Goal: Task Accomplishment & Management: Manage account settings

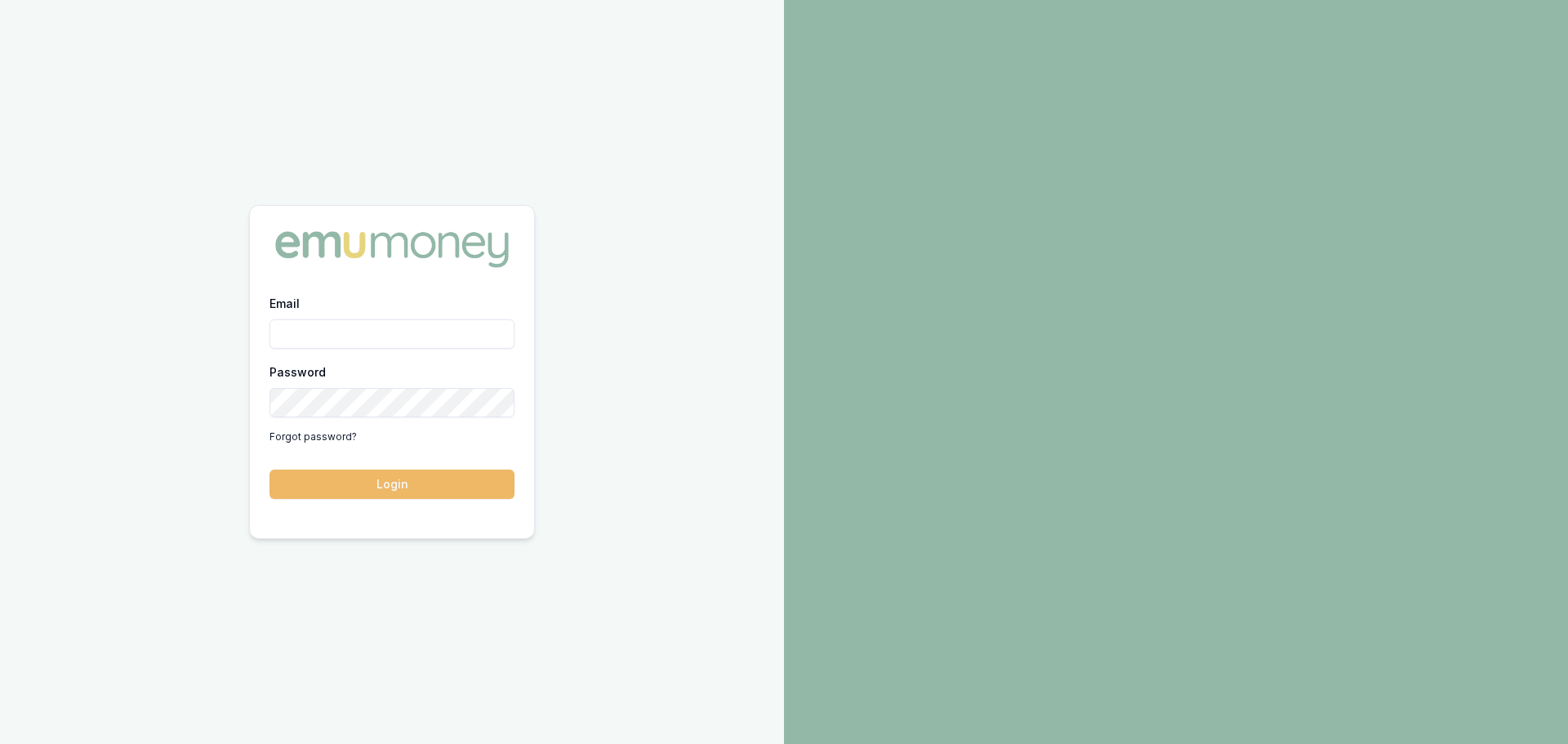
type input "jack.armstrong@emumoney.com.au"
click at [417, 492] on button "Login" at bounding box center [392, 484] width 245 height 29
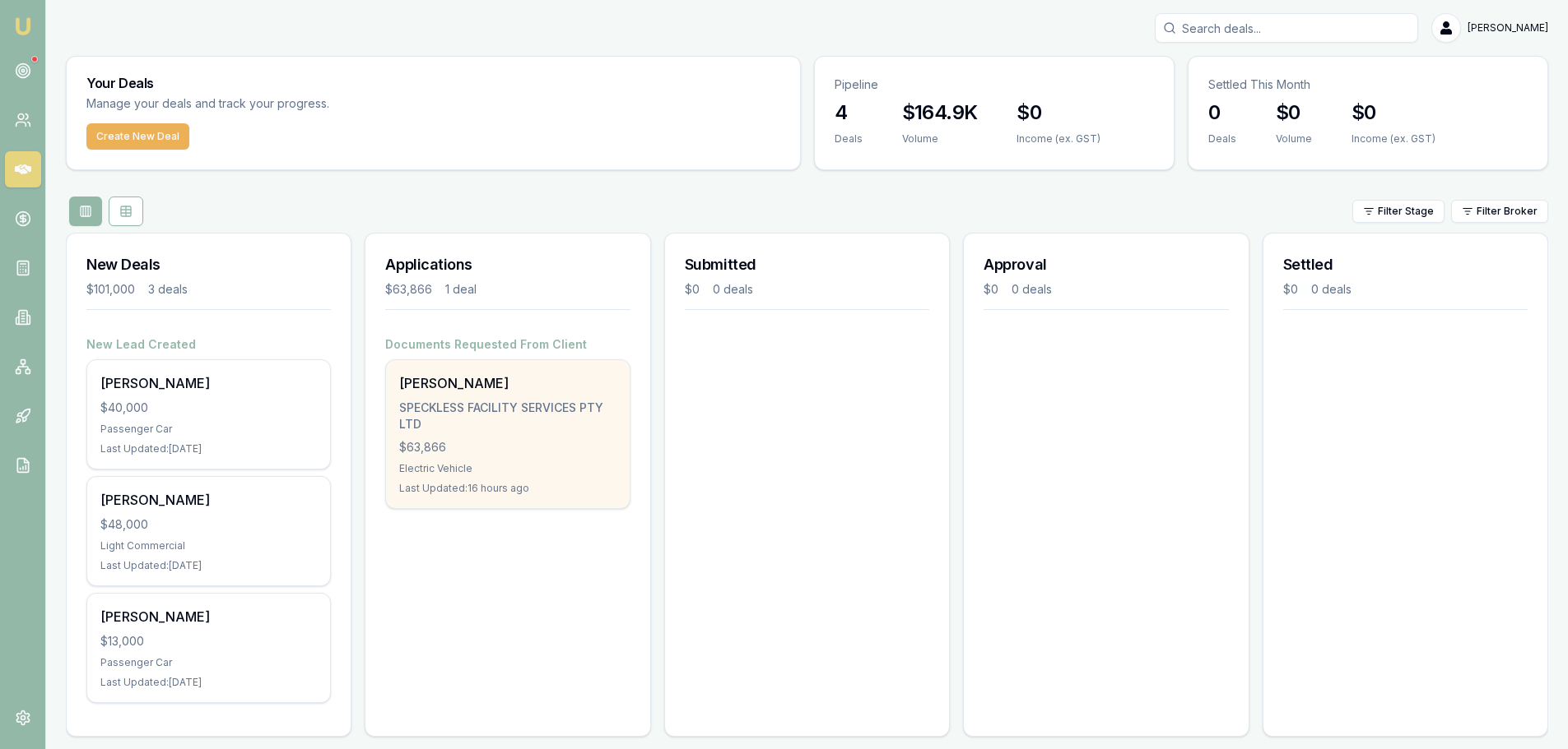
click at [518, 396] on div "SHEHAN PUNCHINILAMELAGE SPECKLESS FACILITY SERVICES PTY LTD $63,866 Electric Ve…" at bounding box center [507, 434] width 243 height 148
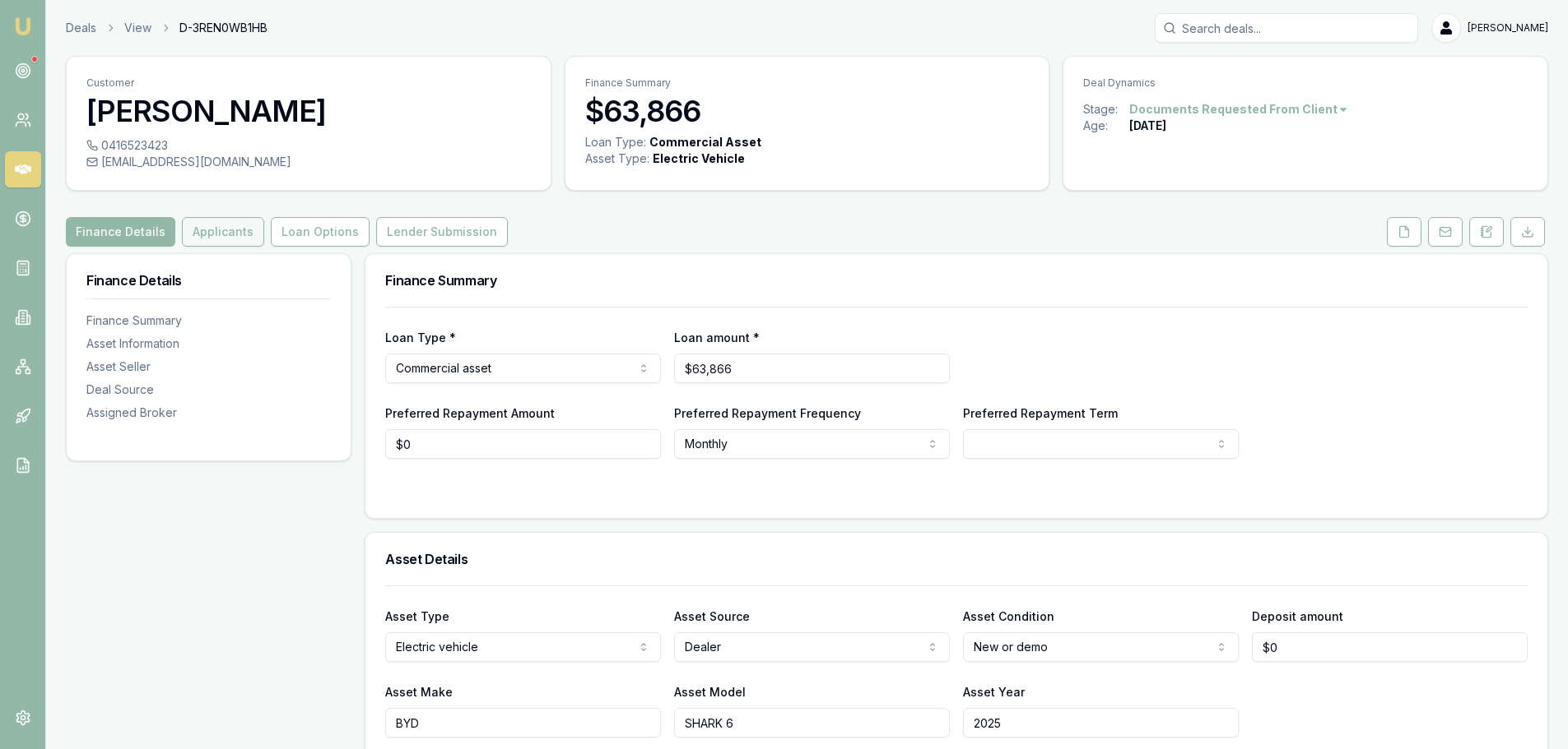
click at [228, 241] on button "Applicants" at bounding box center [223, 232] width 82 height 29
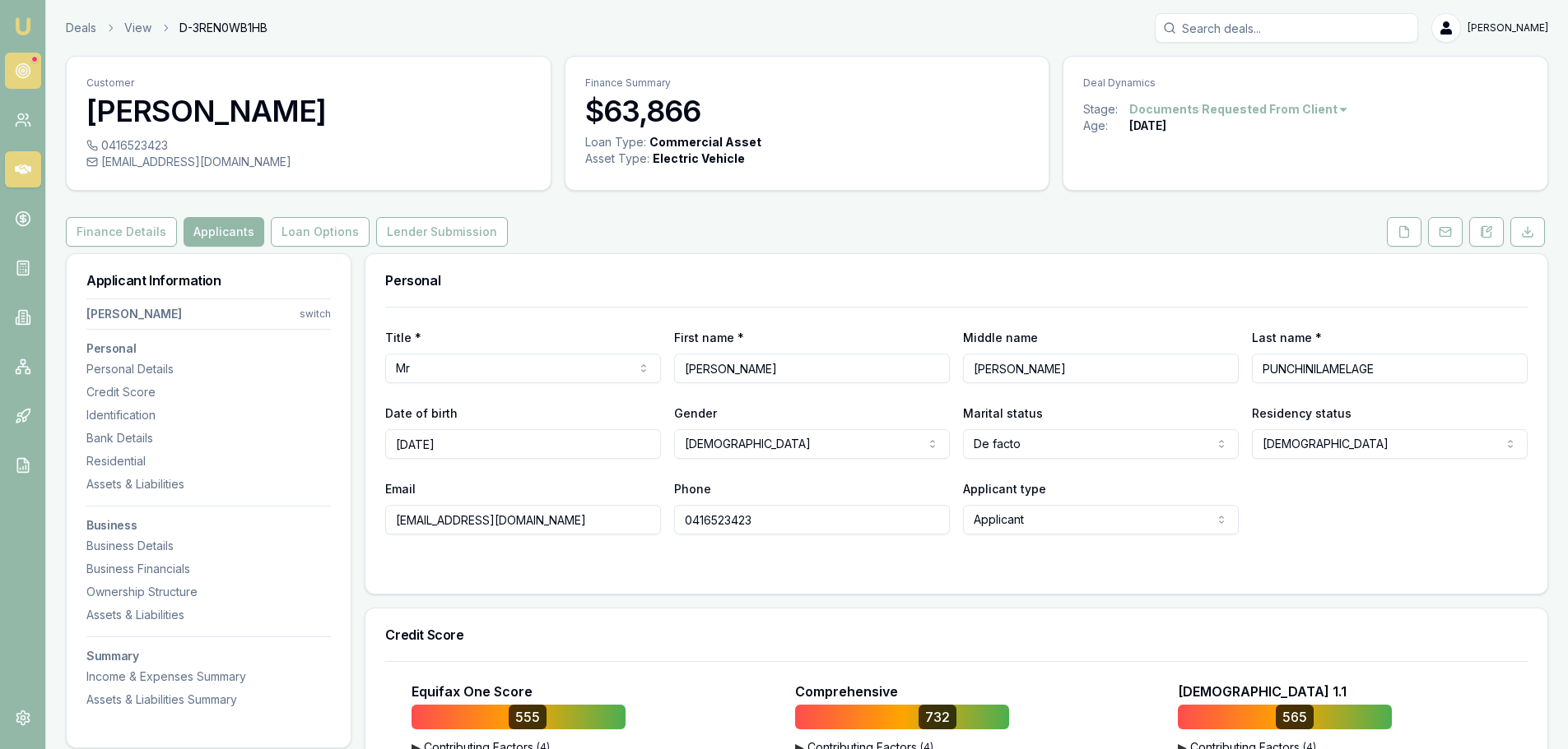
click at [18, 74] on icon at bounding box center [23, 70] width 17 height 17
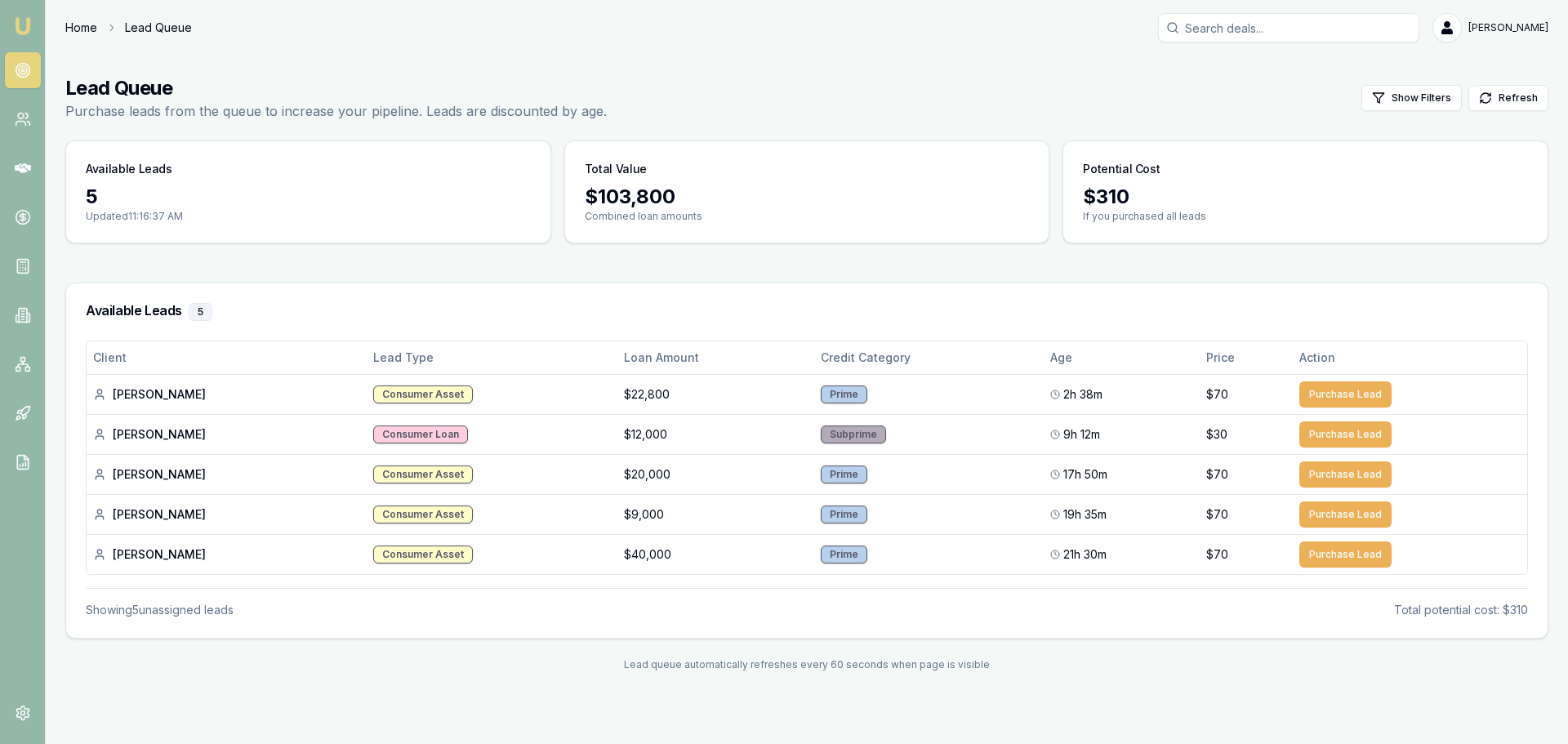
click at [89, 33] on link "Home" at bounding box center [81, 27] width 32 height 17
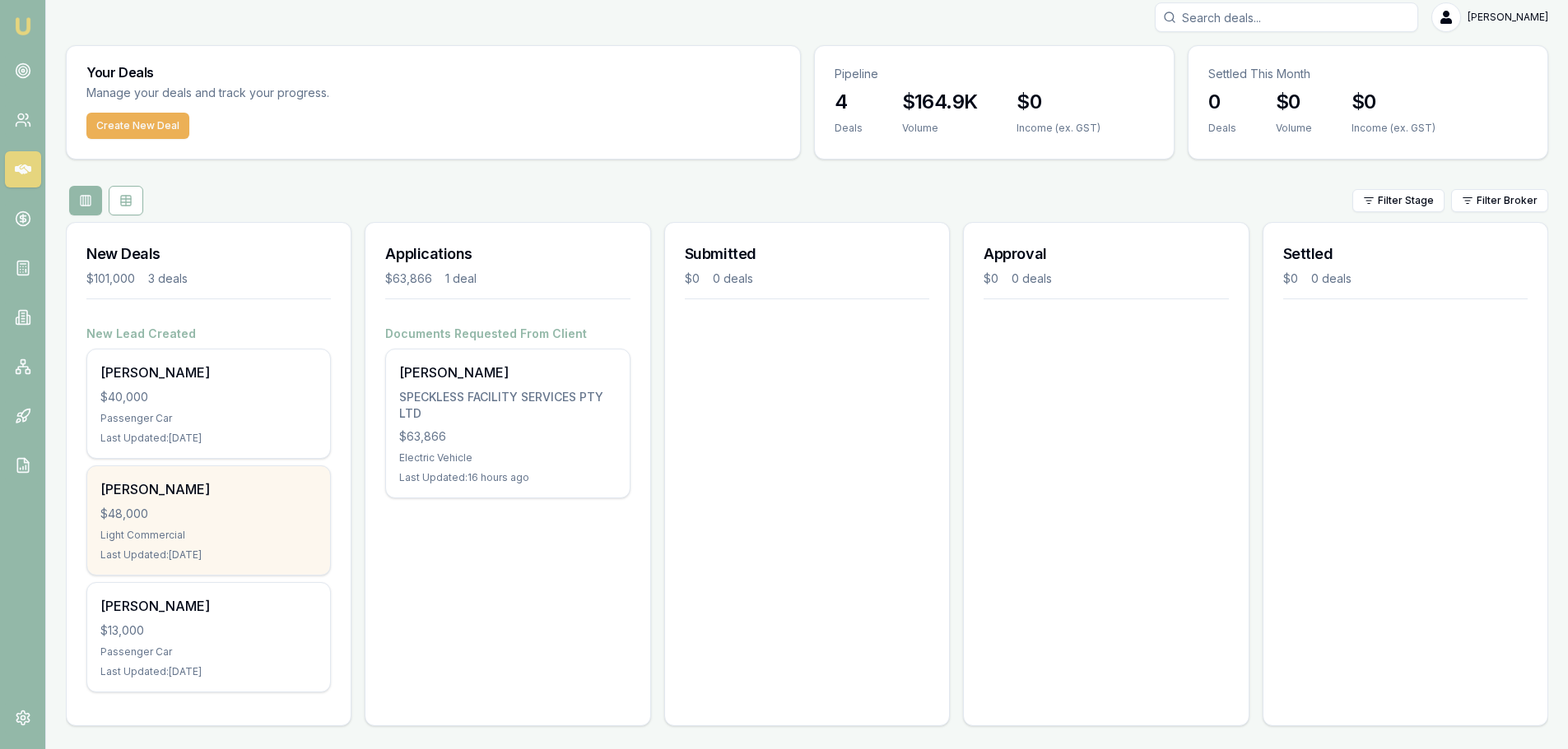
scroll to position [14, 0]
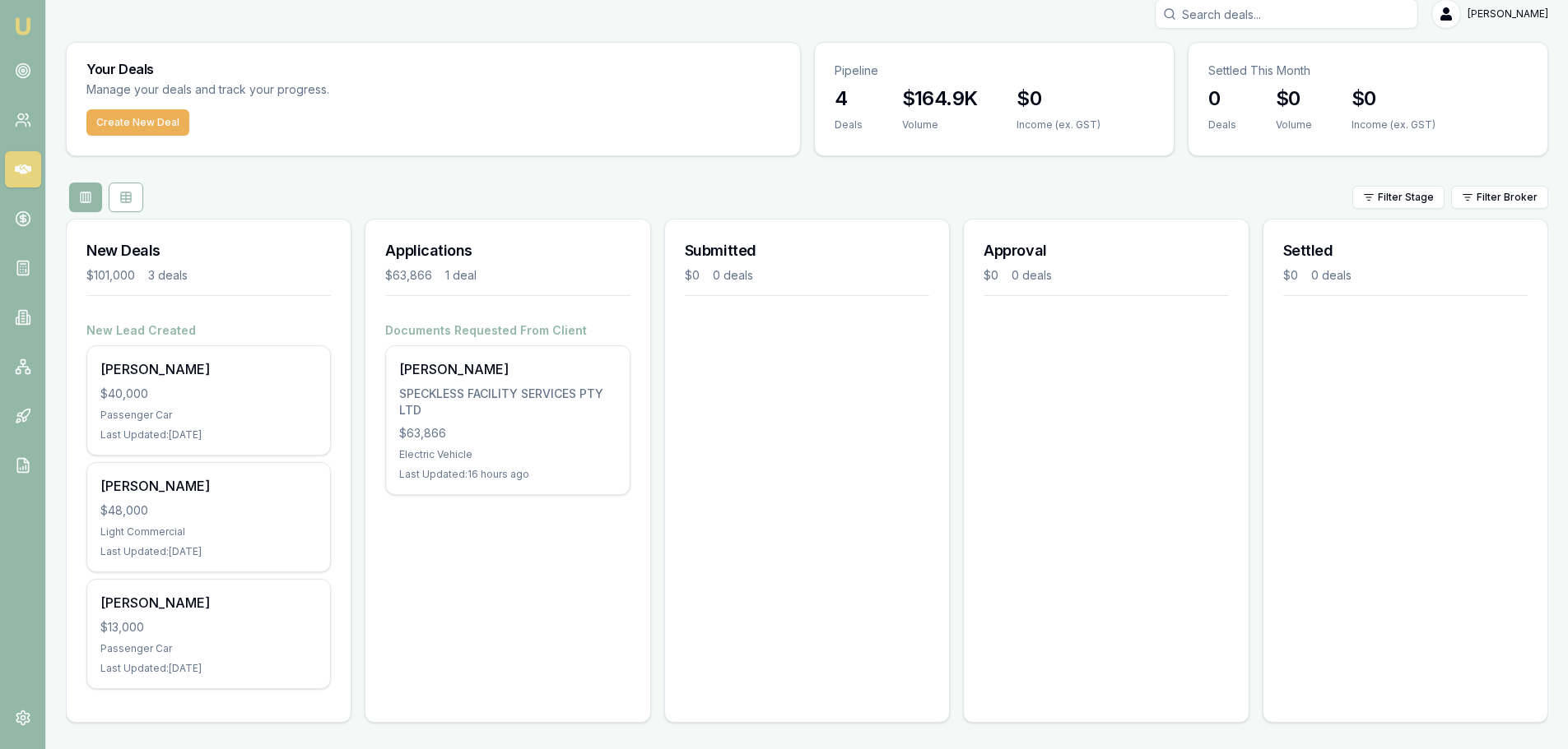
click at [414, 585] on div "Applications $63,866 1 deal Documents Requested From Client SHEHAN PUNCHINILAME…" at bounding box center [507, 470] width 286 height 504
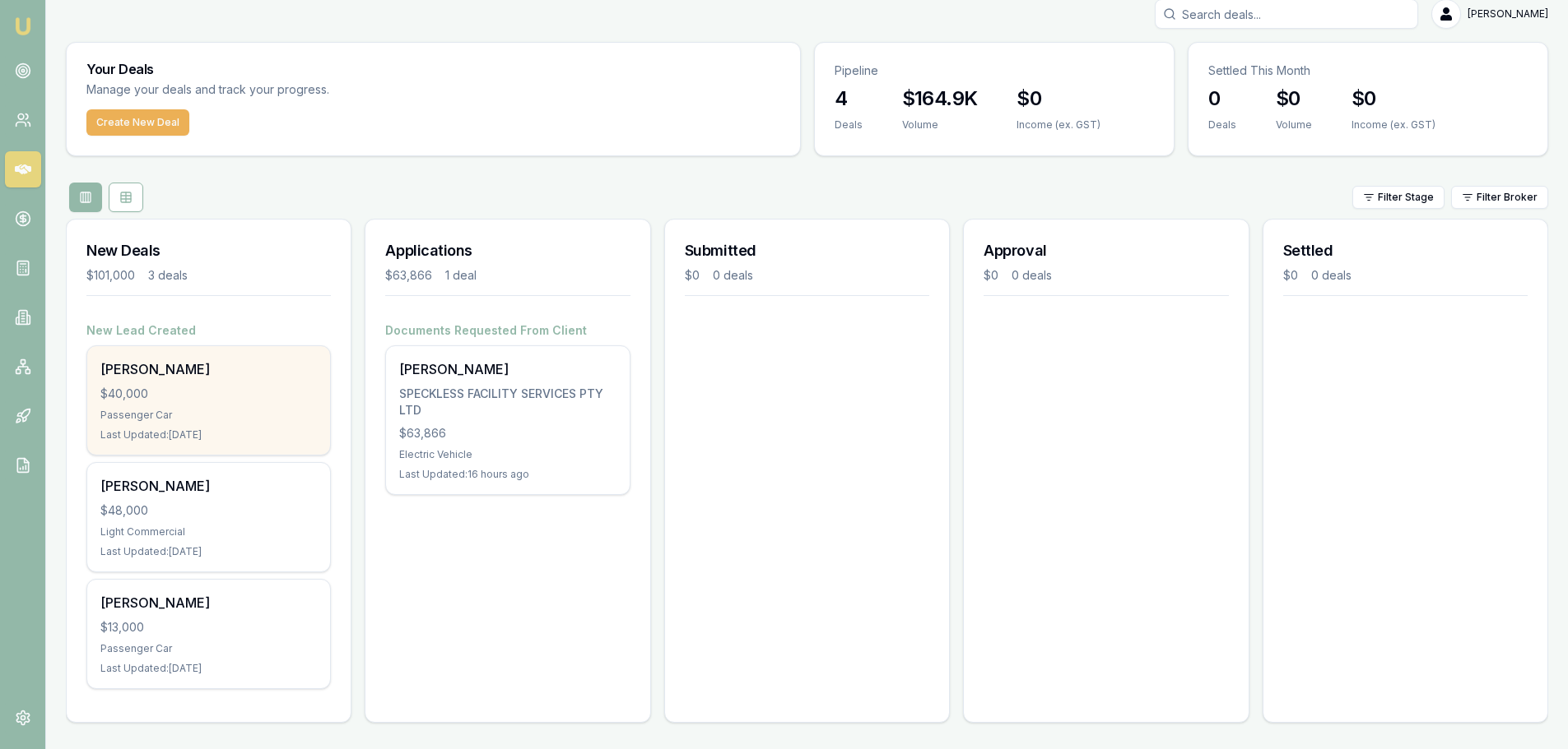
click at [206, 383] on div "Kristi Axtell $40,000 Passenger Car Last Updated: 1 day ago" at bounding box center [209, 400] width 243 height 109
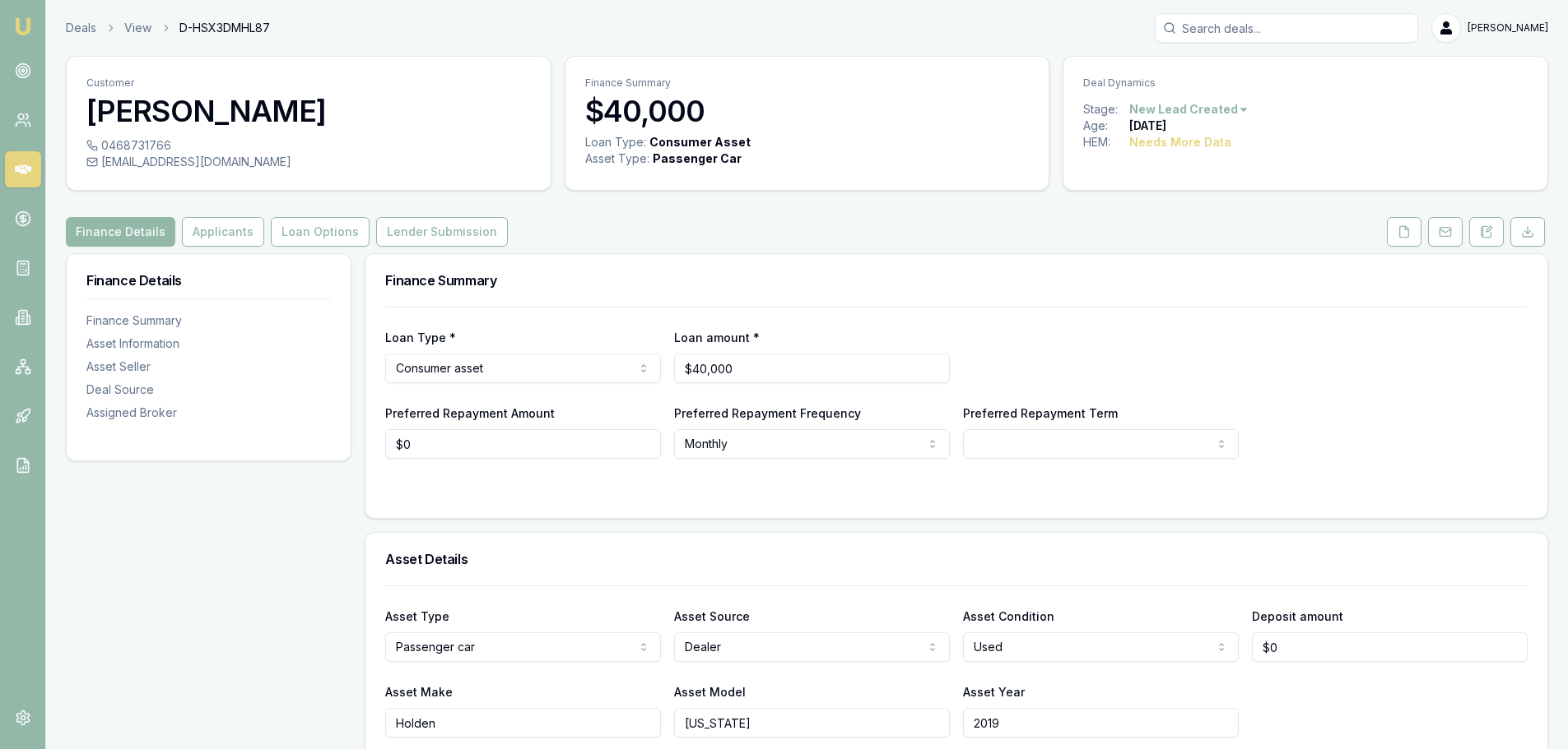
drag, startPoint x: 1479, startPoint y: 231, endPoint x: 1467, endPoint y: 238, distance: 13.9
click at [1479, 231] on button at bounding box center [1486, 232] width 34 height 29
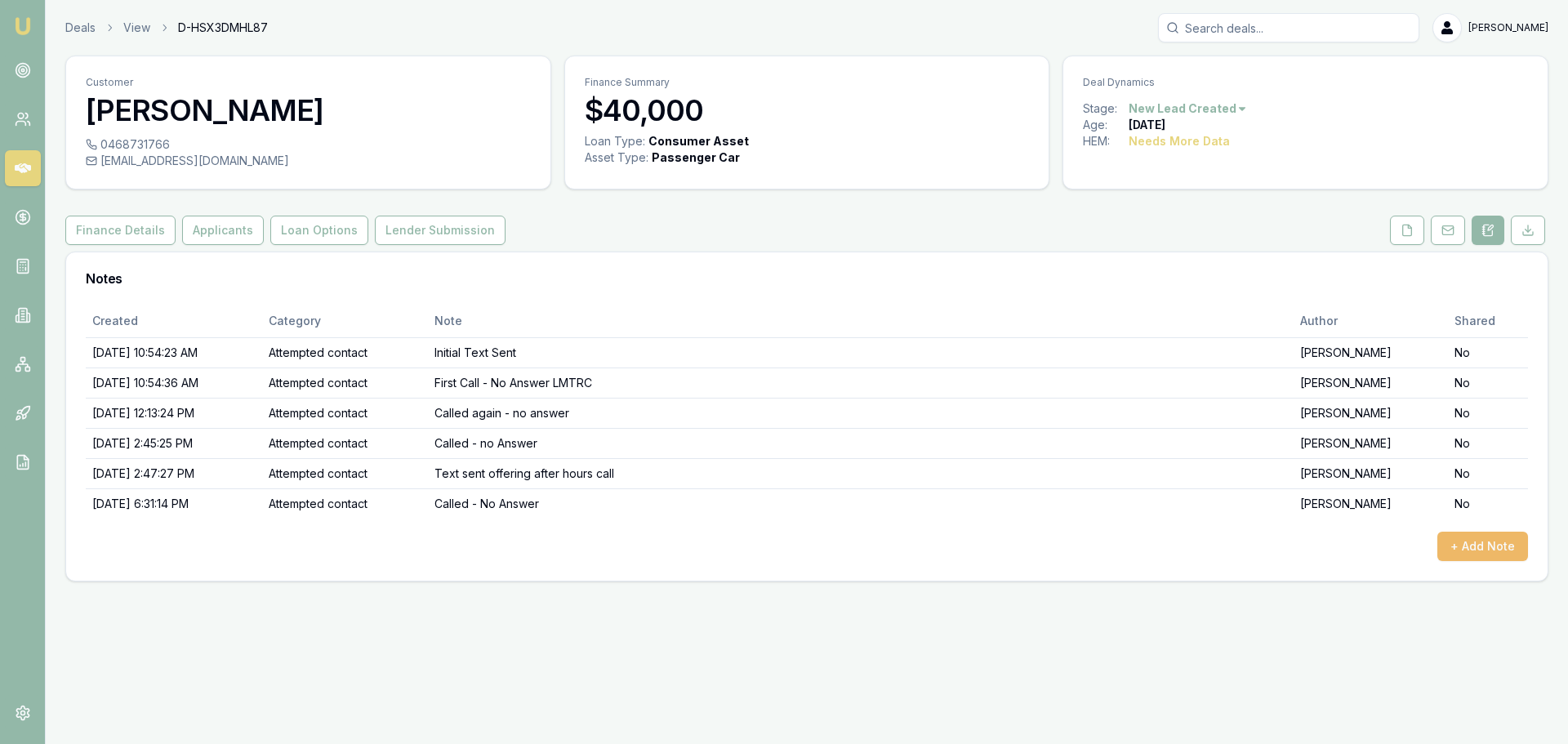
click at [1489, 554] on button "+ Add Note" at bounding box center [1482, 547] width 90 height 29
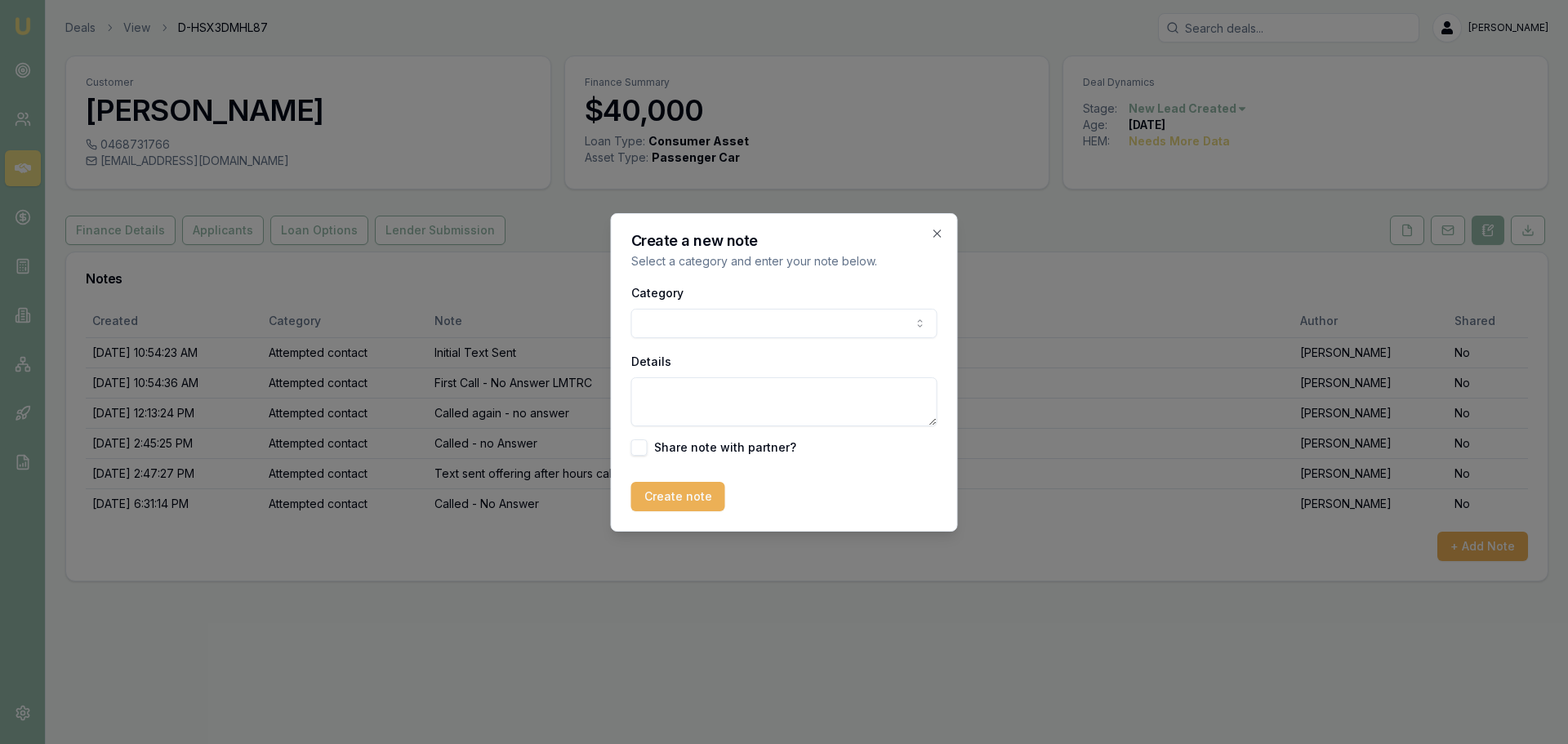
click at [733, 320] on body "Emu Broker Deals View D-HSX3DMHL87 Jack Armstrong Toggle Menu Customer Kristi A…" at bounding box center [784, 372] width 1568 height 744
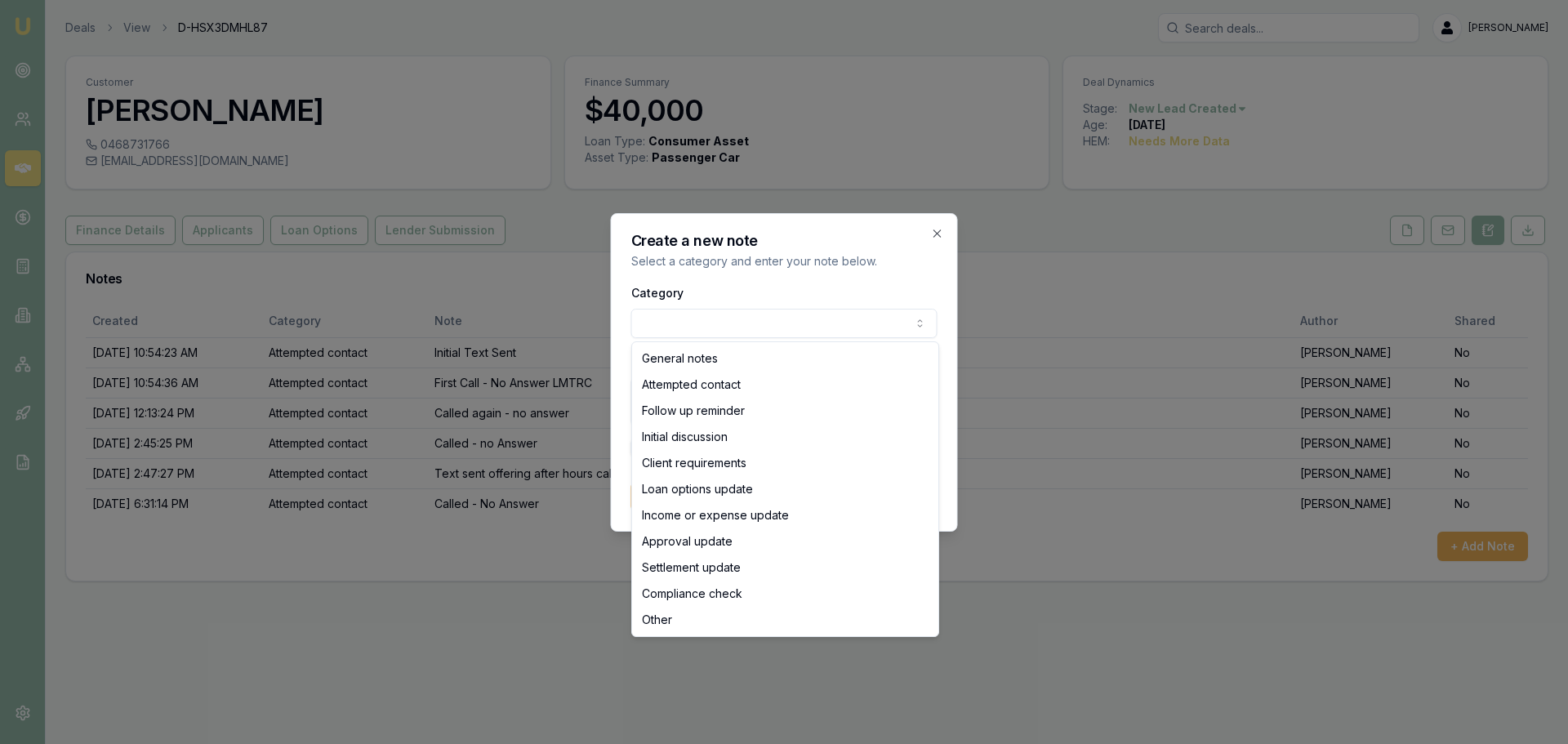
select select "ATTEMPTED_CONTACT"
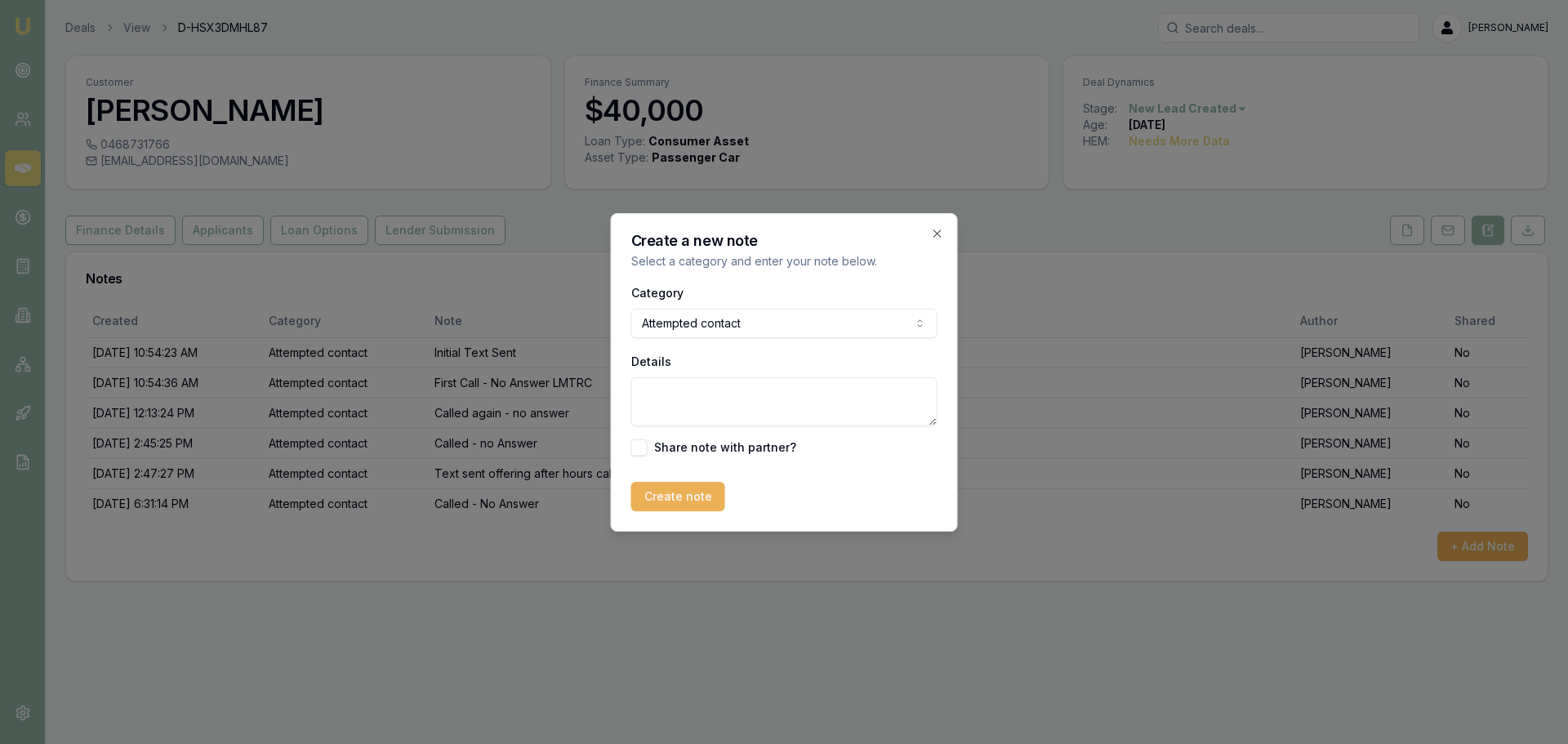
click at [703, 412] on textarea "Details" at bounding box center [784, 402] width 306 height 49
type textarea "Called again no answer"
click at [701, 519] on div "Create a new note Select a category and enter your note below. Category Attempt…" at bounding box center [784, 372] width 347 height 319
click at [703, 504] on button "Create note" at bounding box center [678, 497] width 94 height 29
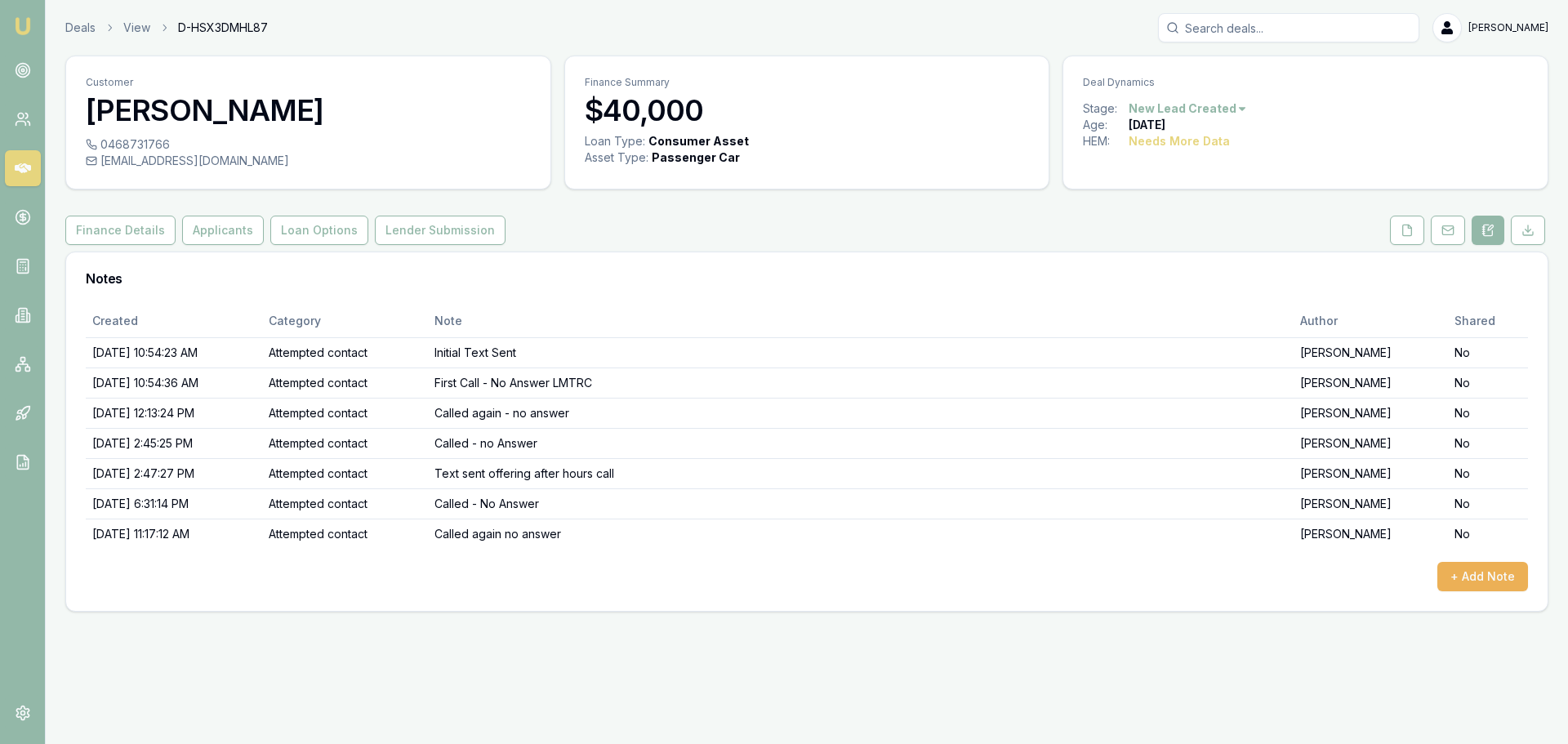
click at [687, 614] on div "Deals View D-HSX3DMHL87 Jack Armstrong Toggle Menu Customer Kristi Axtell 04687…" at bounding box center [784, 312] width 1568 height 625
drag, startPoint x: 1245, startPoint y: 108, endPoint x: 1230, endPoint y: 110, distance: 15.1
click at [1234, 109] on div "Stage: New Lead Created" at bounding box center [1306, 108] width 445 height 17
click at [1230, 110] on html "Emu Broker Deals View D-HSX3DMHL87 Jack Armstrong Toggle Menu Customer Kristi A…" at bounding box center [784, 372] width 1568 height 744
click at [1199, 300] on div "- No Contact" at bounding box center [1185, 295] width 96 height 26
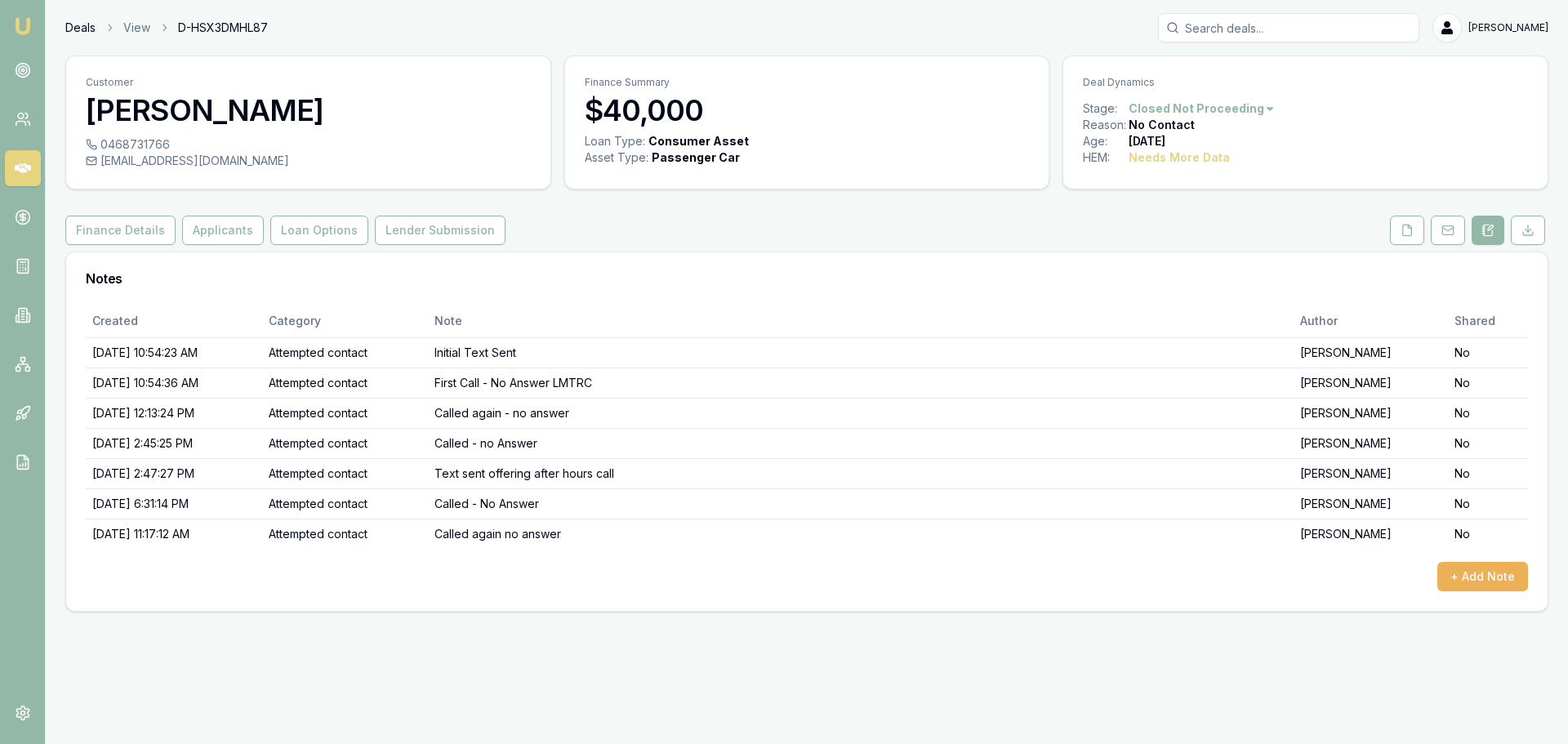
click at [85, 31] on link "Deals" at bounding box center [80, 27] width 30 height 17
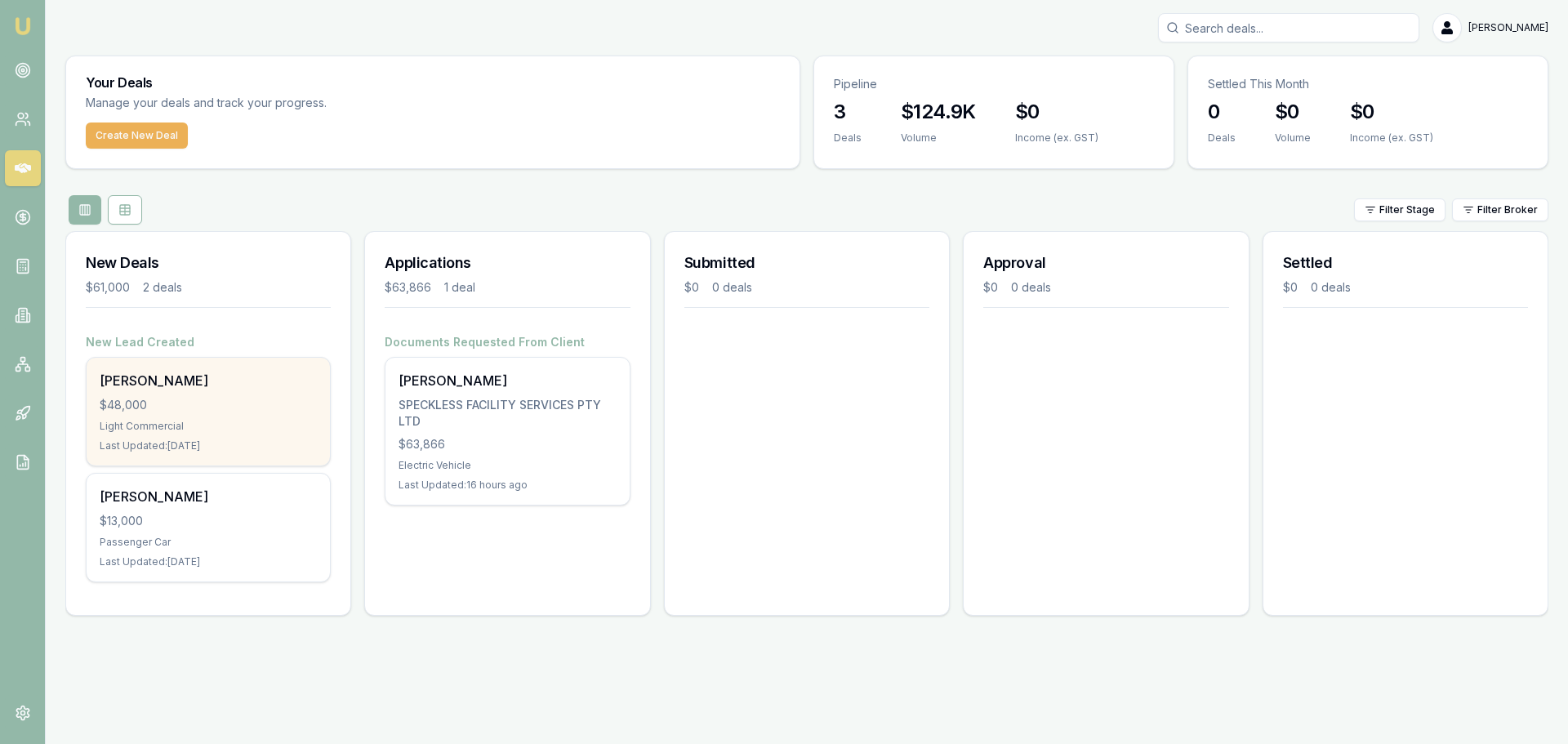
click at [219, 431] on div "Light Commercial" at bounding box center [208, 426] width 217 height 13
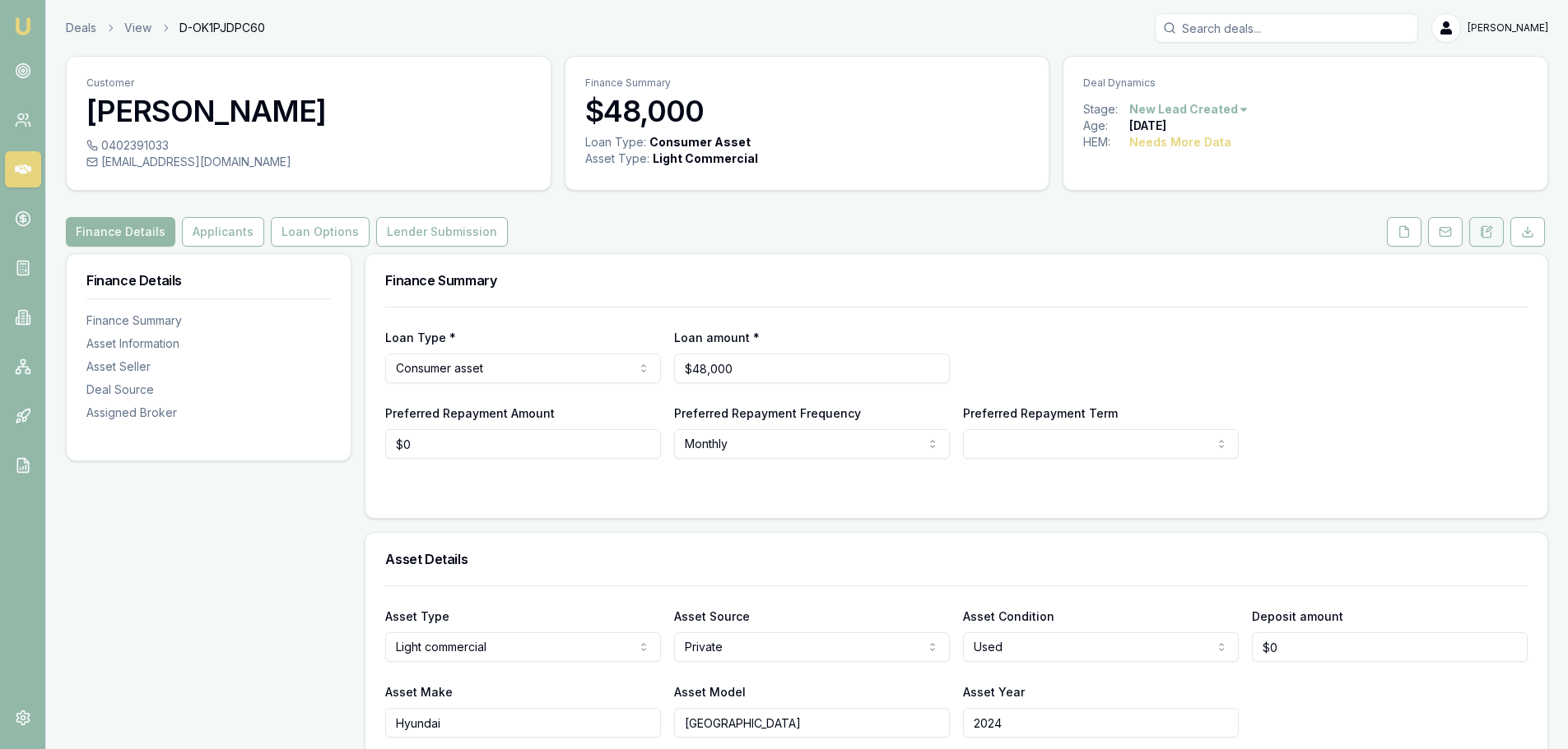
click at [1484, 238] on button at bounding box center [1486, 232] width 34 height 29
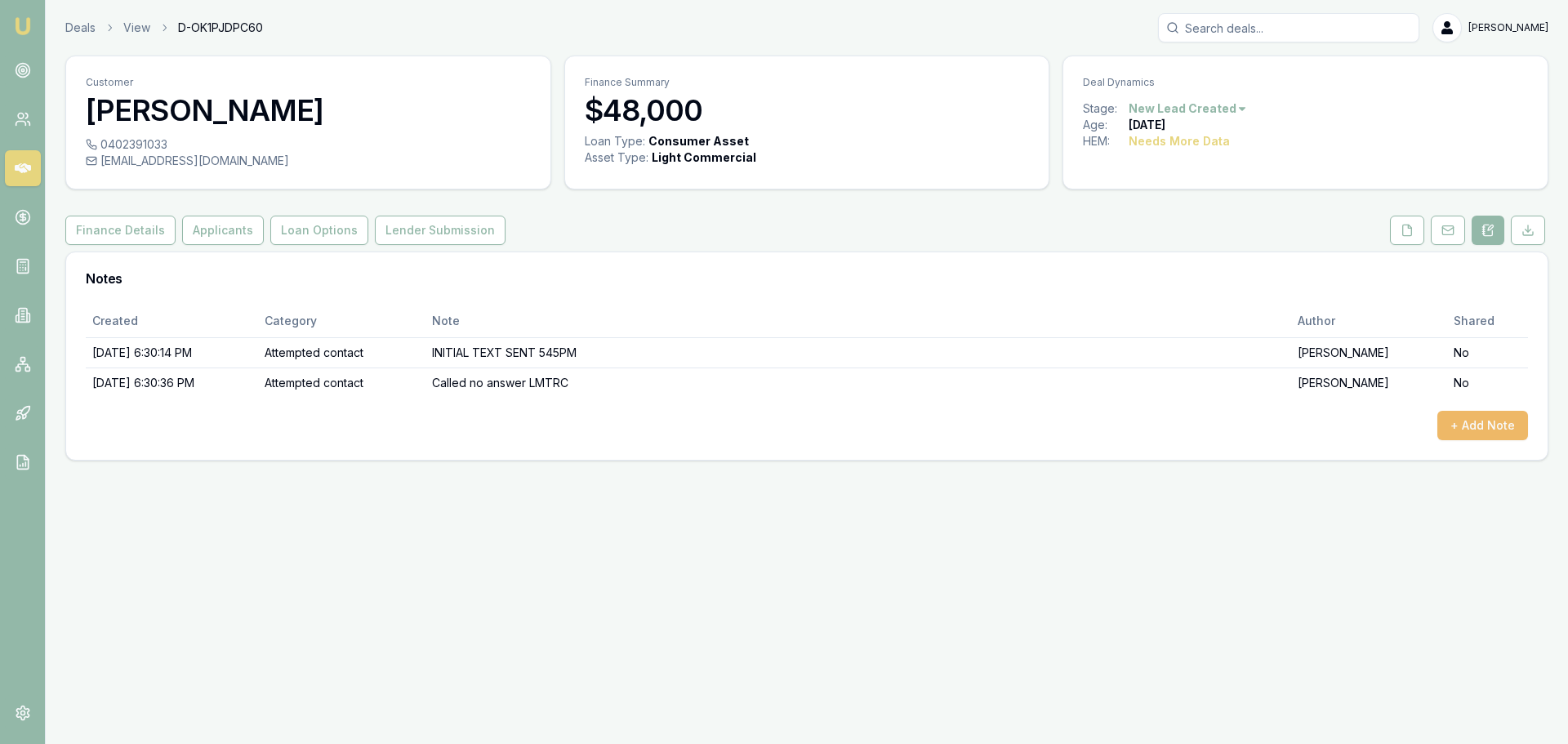
click at [1464, 425] on button "+ Add Note" at bounding box center [1482, 426] width 90 height 29
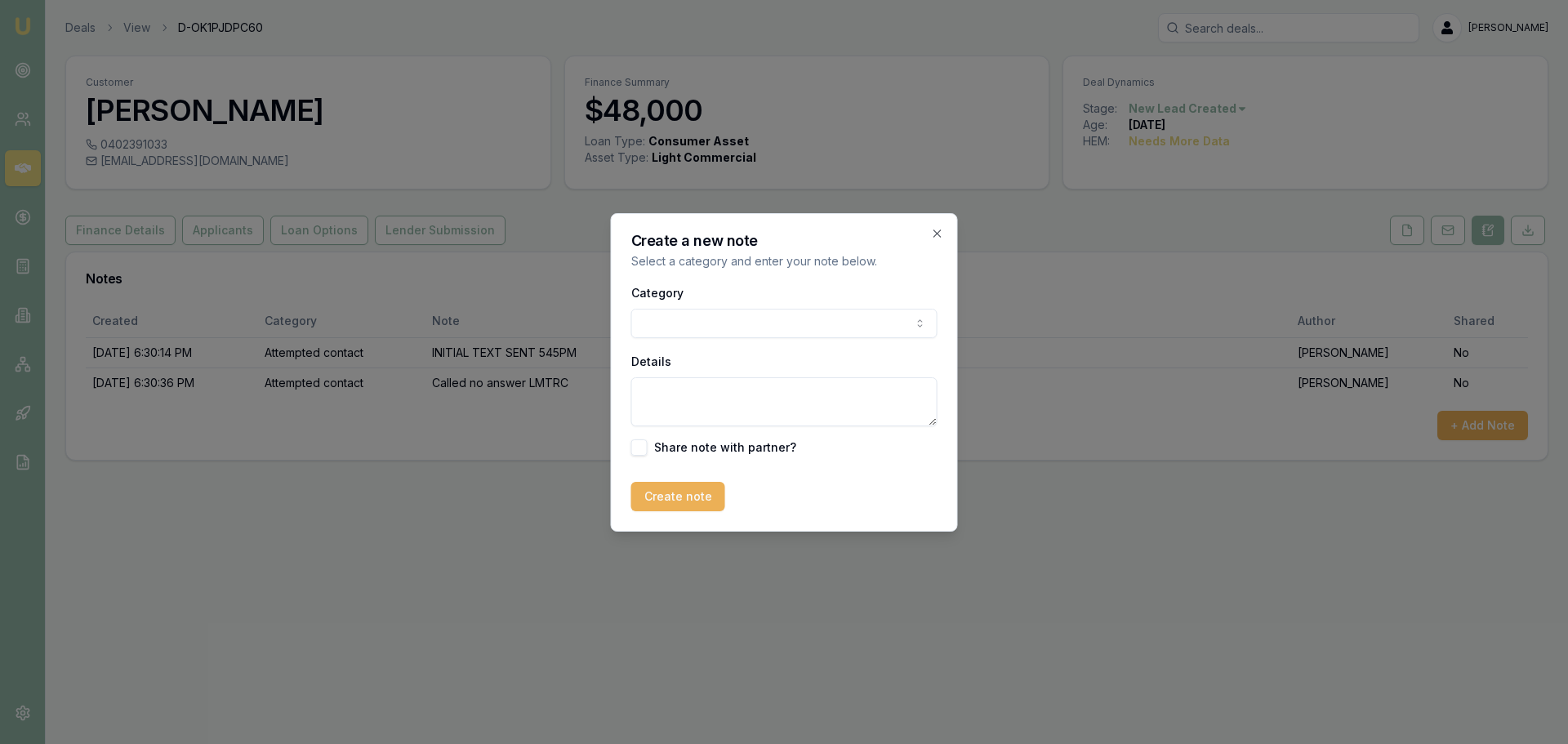
click at [697, 304] on div "Category General notes Attempted contact Follow up reminder Initial discussion …" at bounding box center [784, 310] width 306 height 55
click at [698, 325] on body "Emu Broker Deals View D-OK1PJDPC60 Jack Armstrong Toggle Menu Customer Maxwell …" at bounding box center [784, 372] width 1568 height 744
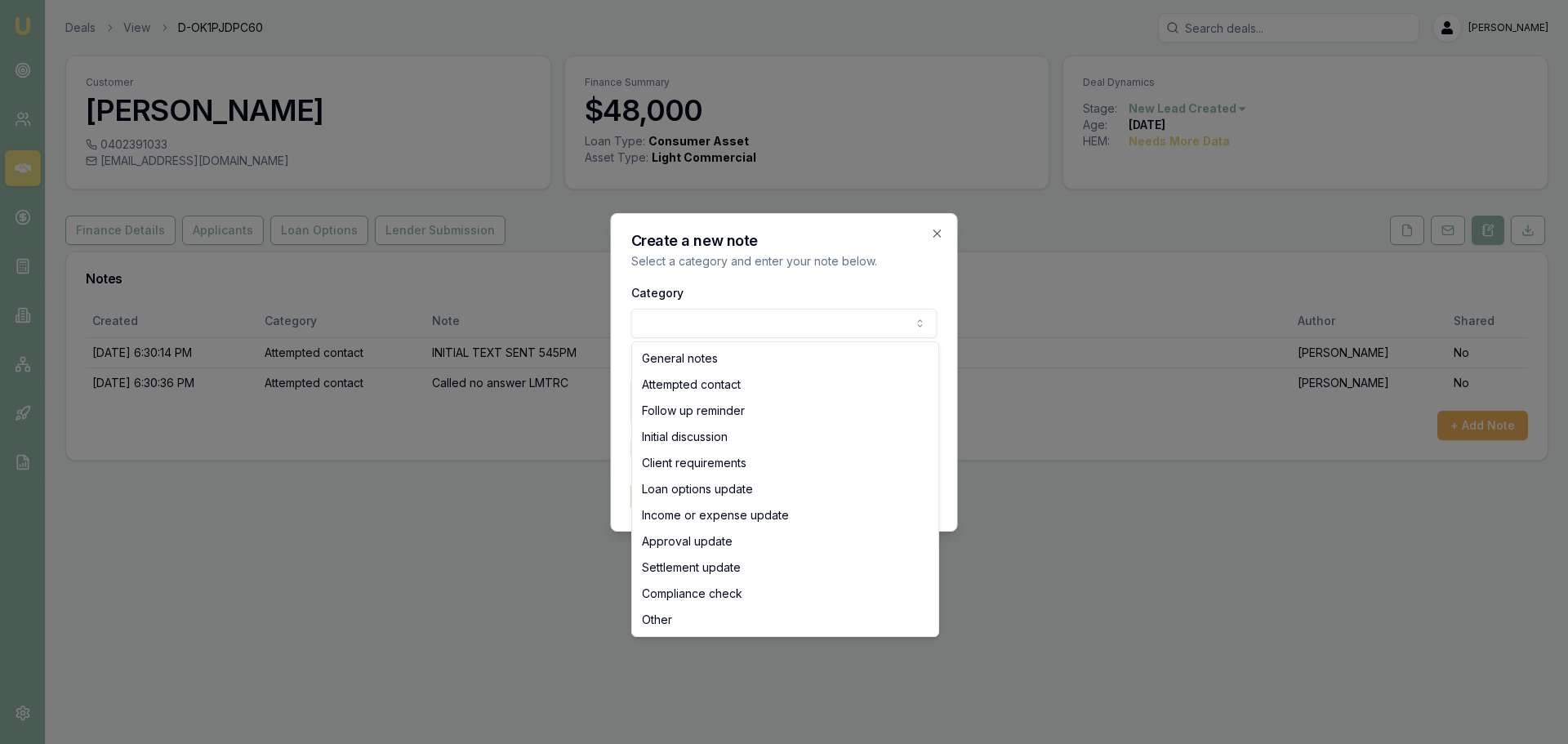
select select "ATTEMPTED_CONTACT"
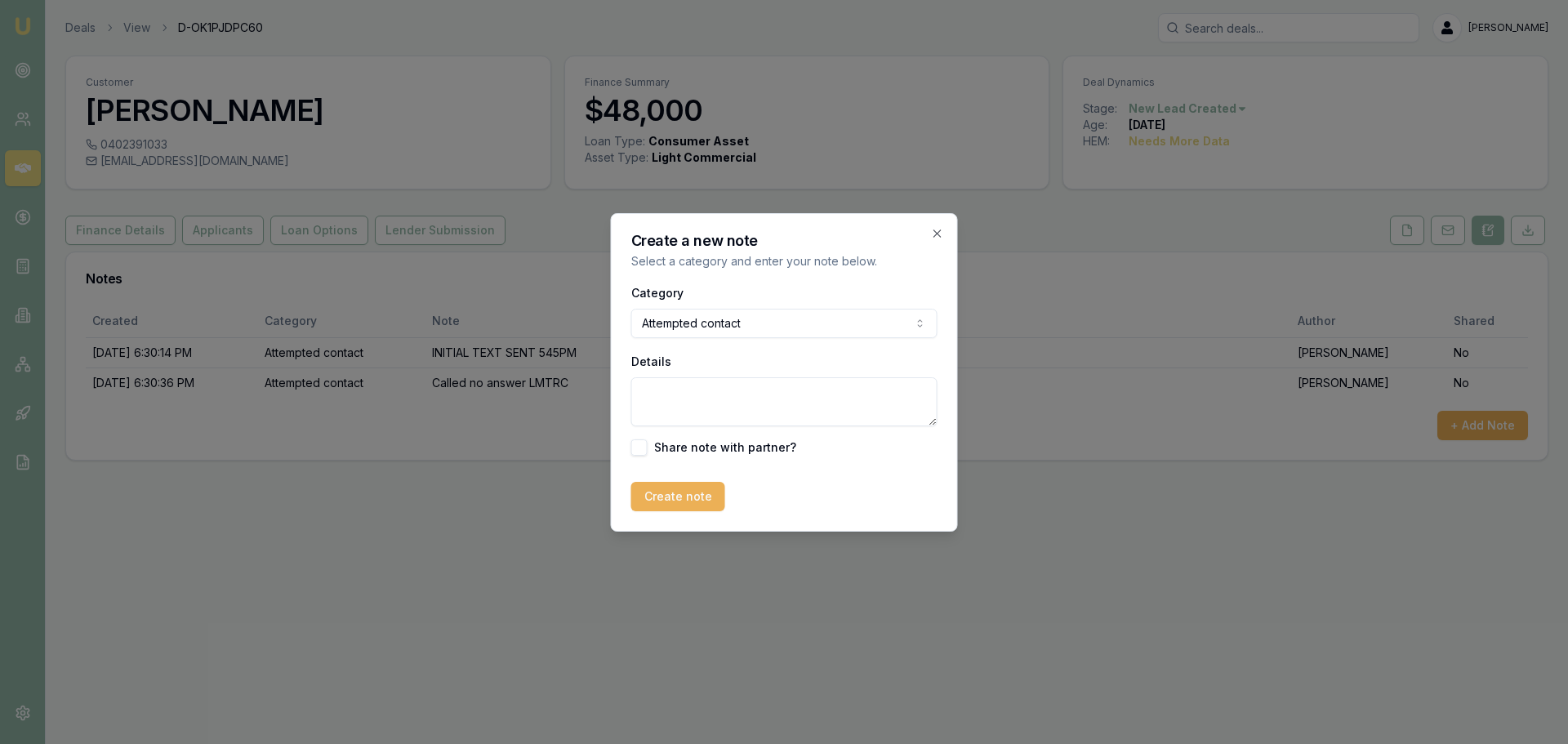
click at [693, 407] on textarea "Details" at bounding box center [784, 402] width 306 height 49
type textarea "Called again no answer"
click at [716, 501] on button "Create note" at bounding box center [678, 497] width 94 height 29
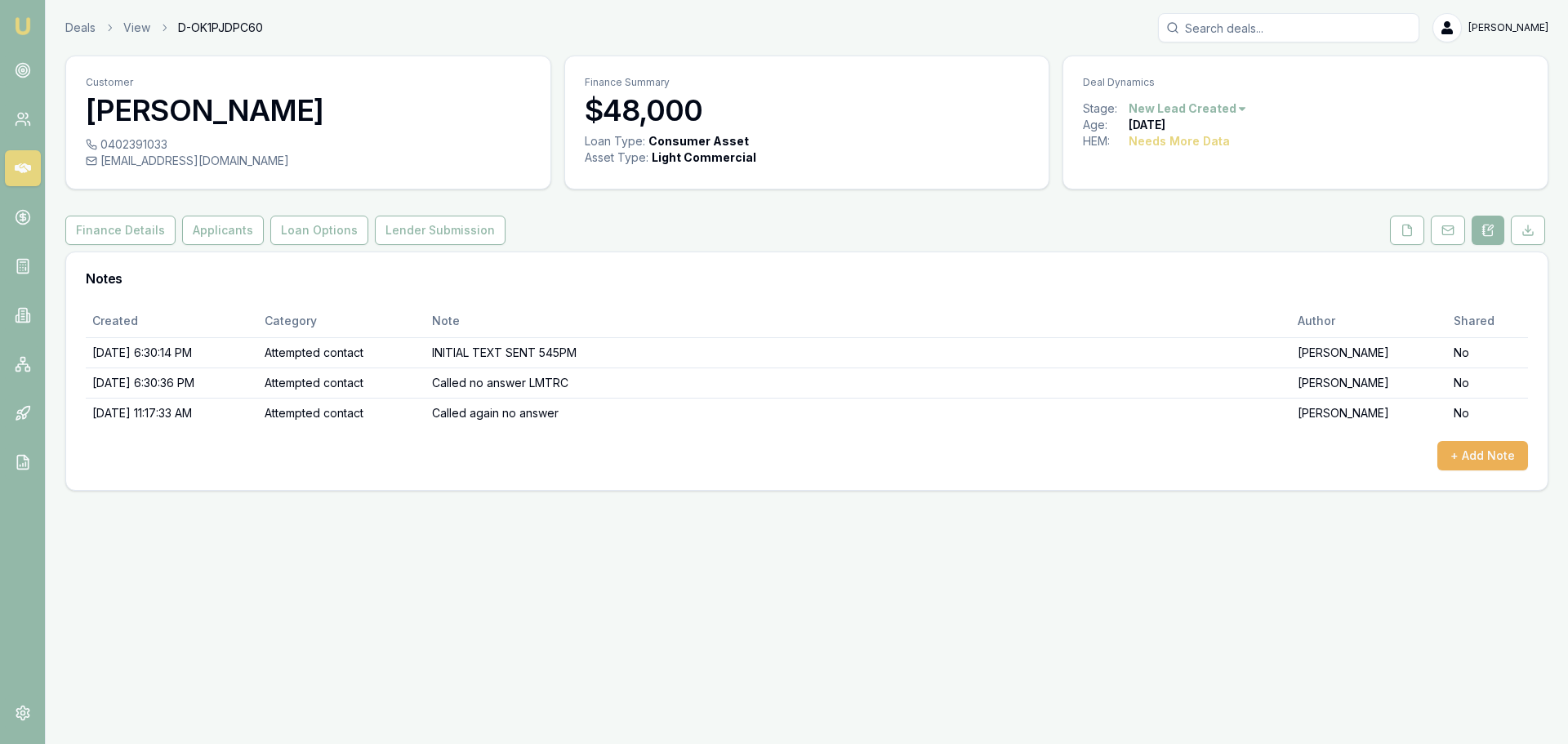
click at [1101, 590] on div "Emu Broker Deals View D-OK1PJDPC60 Jack Armstrong Toggle Menu Customer Maxwell …" at bounding box center [784, 372] width 1568 height 744
click at [76, 26] on link "Deals" at bounding box center [80, 27] width 30 height 17
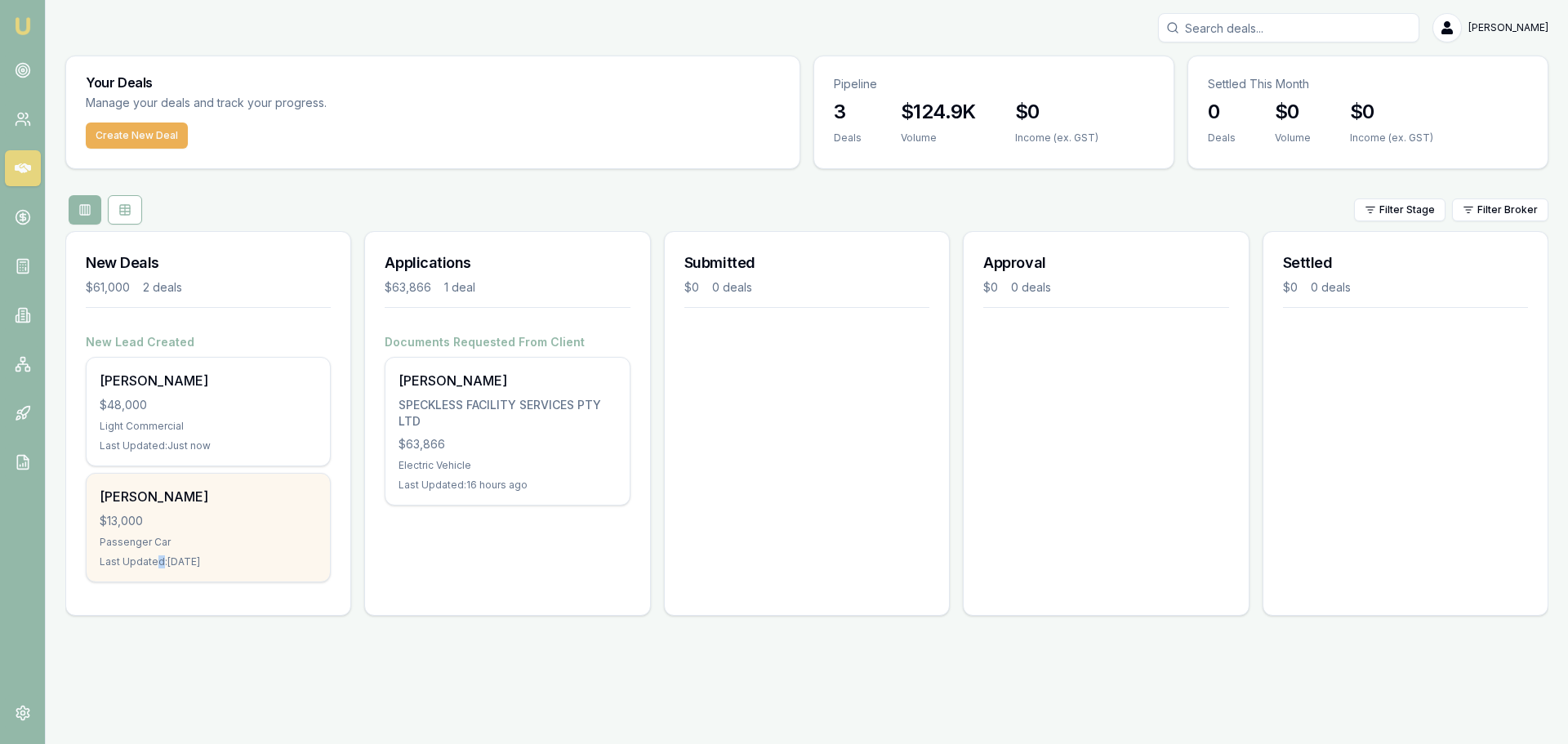
click at [166, 556] on div "Last Updated: 2 days ago" at bounding box center [208, 561] width 217 height 13
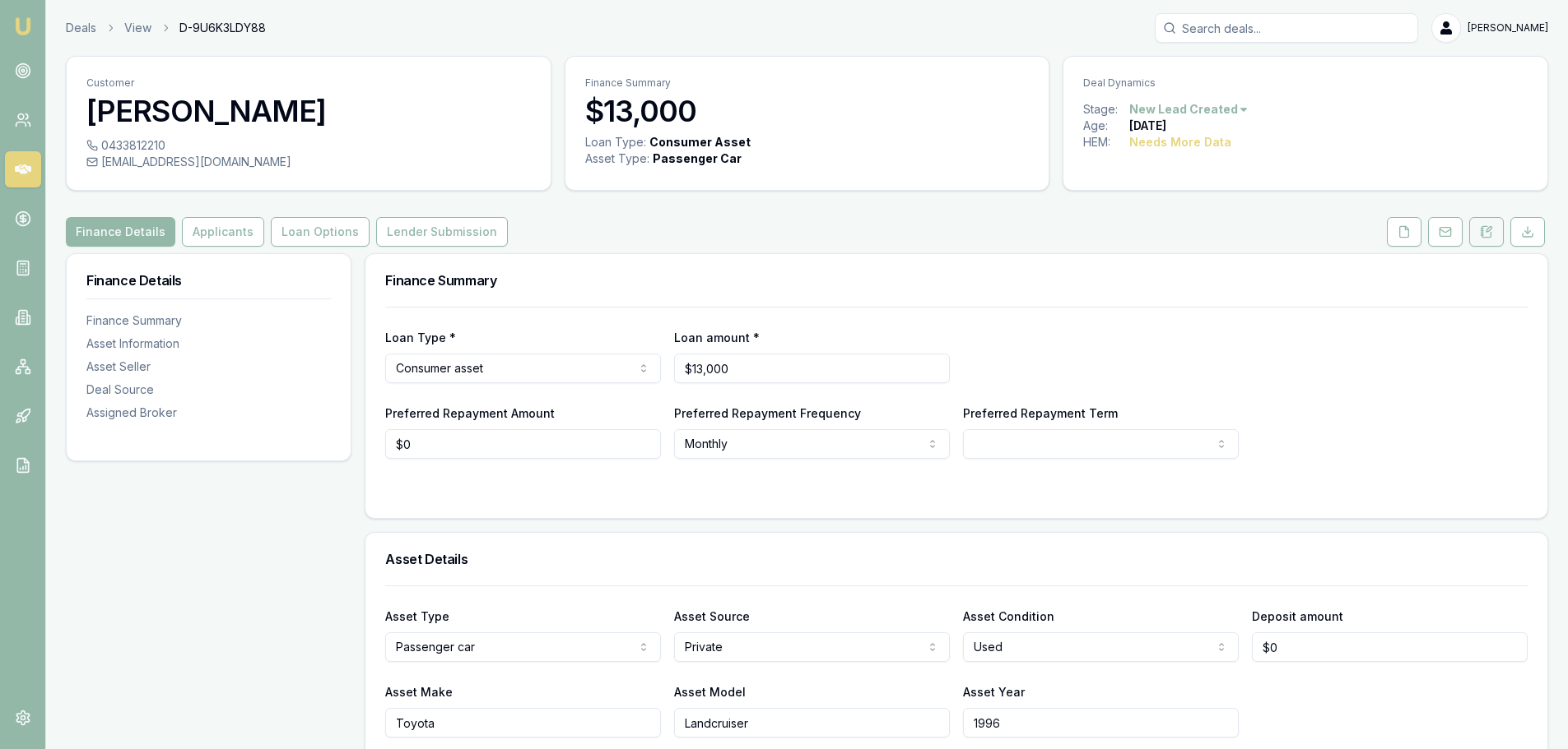
click at [1490, 233] on icon at bounding box center [1486, 231] width 13 height 13
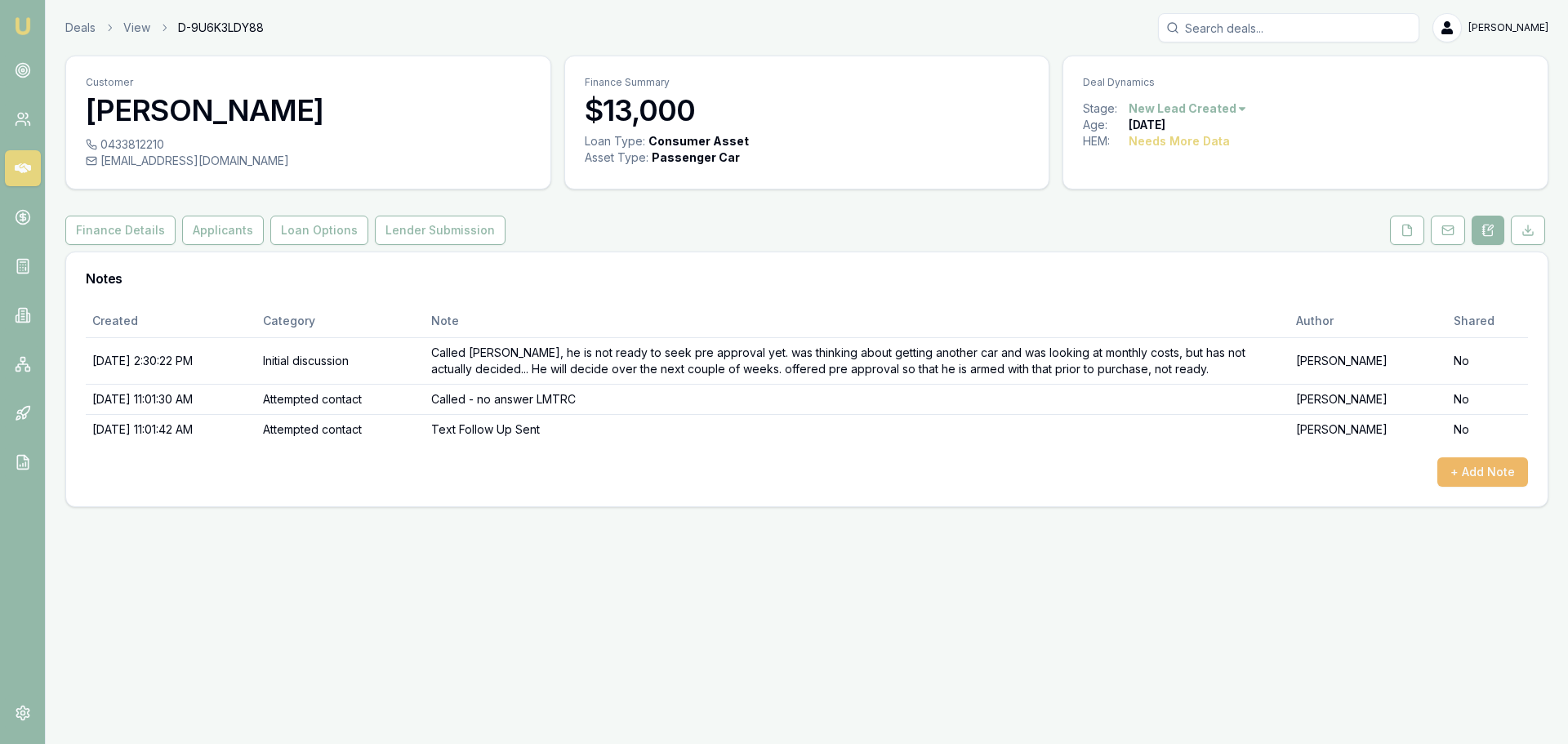
click at [1471, 473] on button "+ Add Note" at bounding box center [1482, 472] width 90 height 29
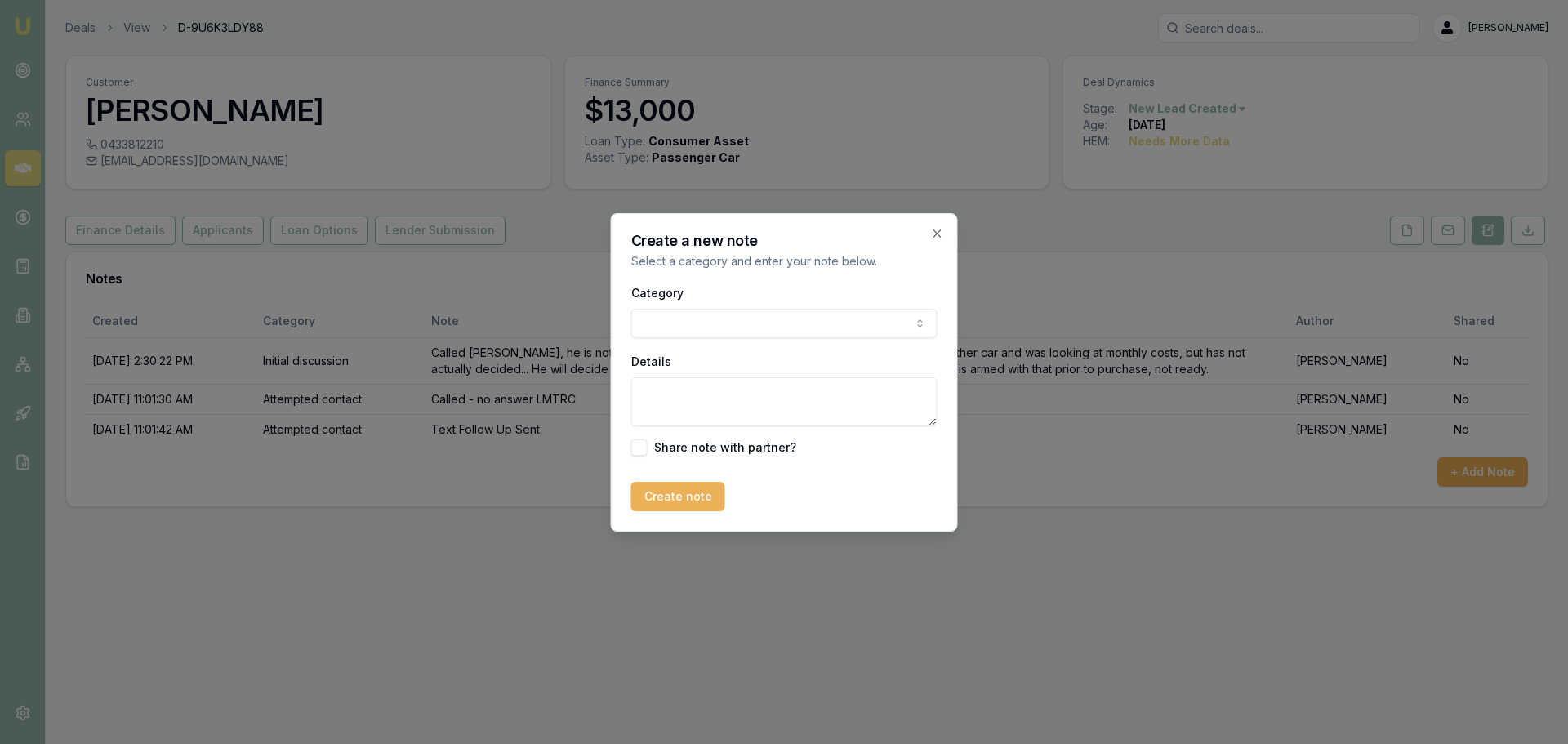
click at [753, 305] on div "Category General notes Attempted contact Follow up reminder Initial discussion …" at bounding box center [784, 310] width 306 height 55
click at [739, 340] on div "Category General notes Attempted contact Follow up reminder Initial discussion …" at bounding box center [784, 370] width 306 height 173
click at [748, 314] on body "Emu Broker Deals View D-9U6K3LDY88 [PERSON_NAME] Toggle Menu Customer [PERSON_N…" at bounding box center [784, 372] width 1568 height 744
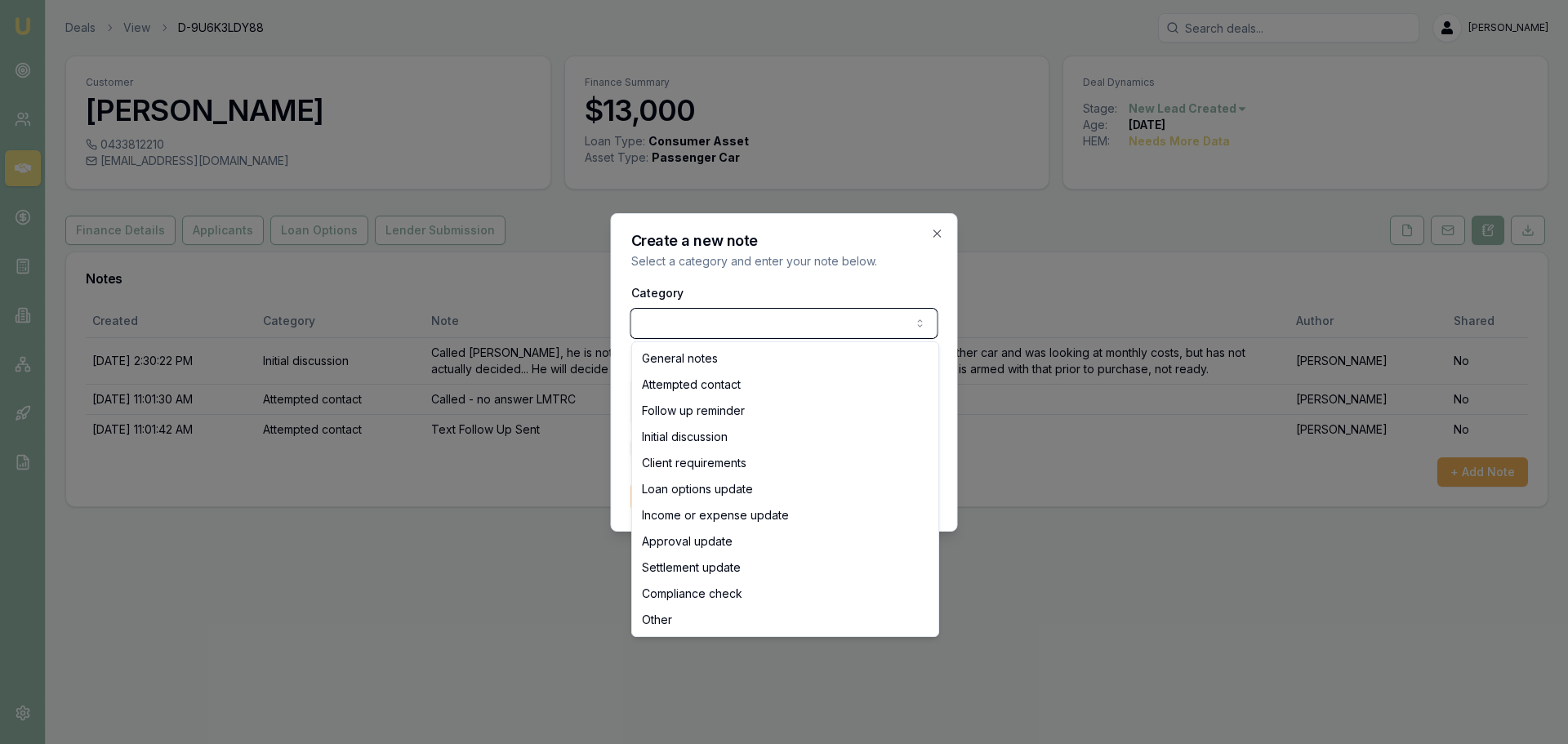
click at [710, 285] on body "Emu Broker Deals View D-9U6K3LDY88 [PERSON_NAME] Toggle Menu Customer [PERSON_N…" at bounding box center [784, 372] width 1568 height 744
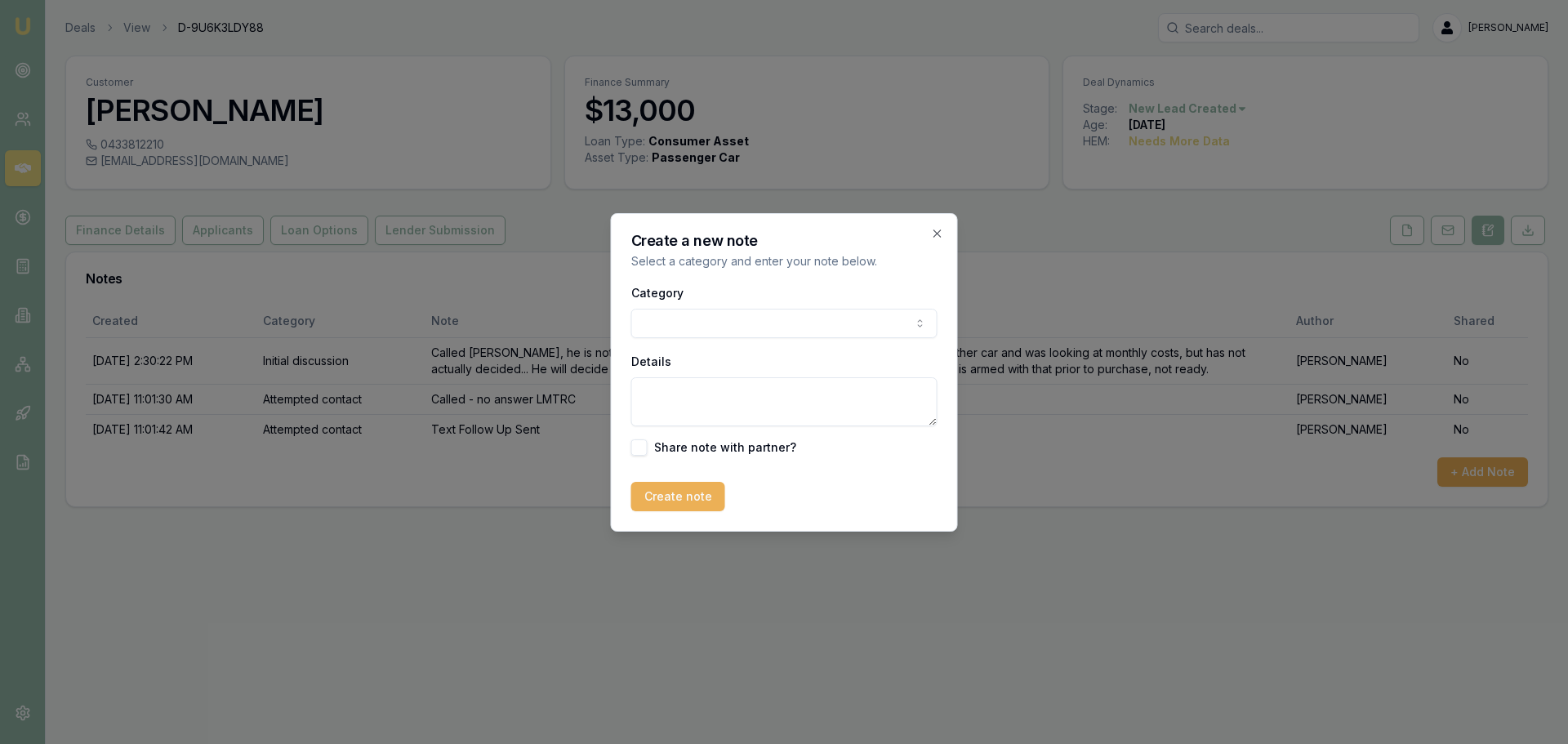
click at [728, 325] on body "Emu Broker Deals View D-9U6K3LDY88 [PERSON_NAME] Toggle Menu Customer [PERSON_N…" at bounding box center [784, 372] width 1568 height 744
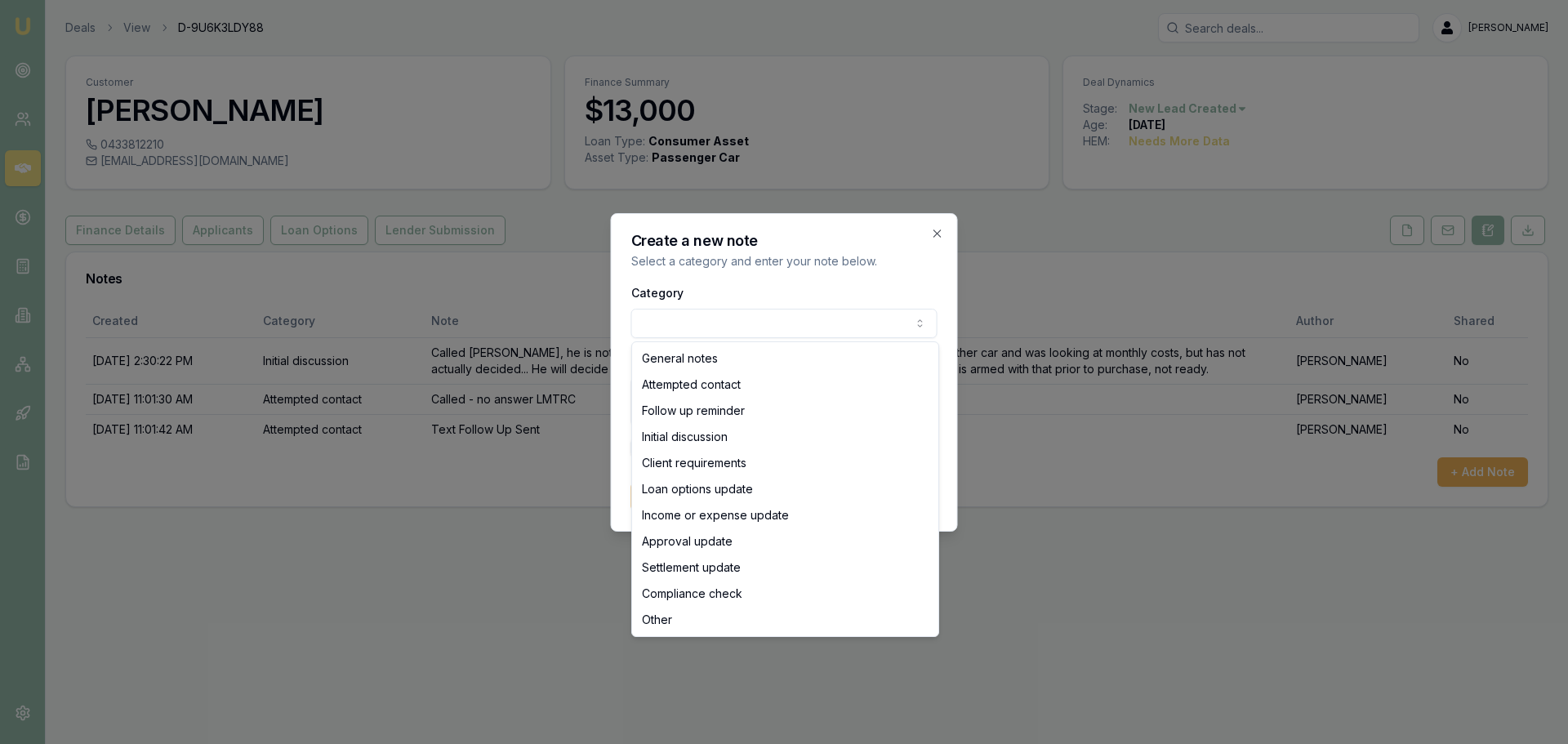
select select "ATTEMPTED_CONTACT"
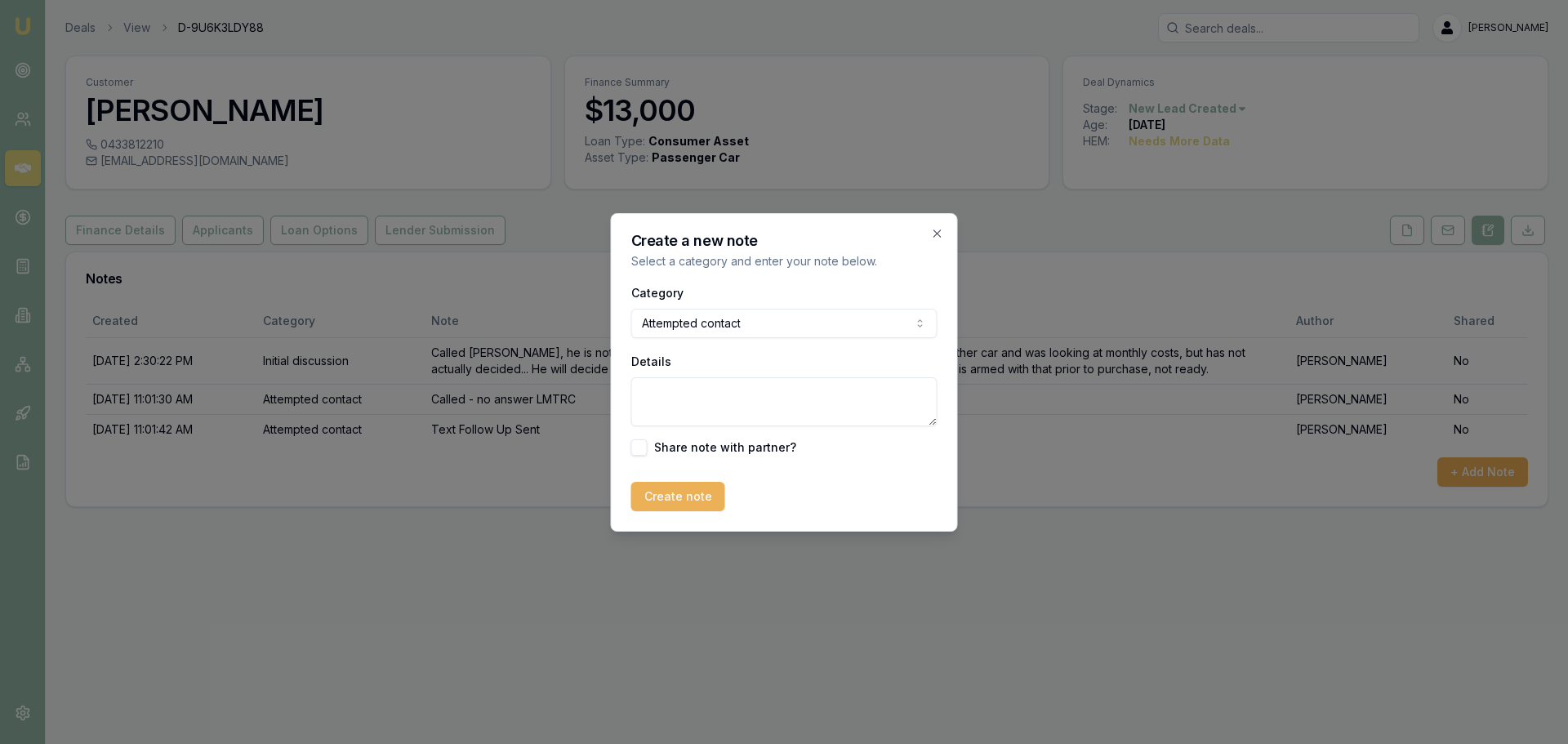
click at [713, 404] on textarea "Details" at bounding box center [784, 402] width 306 height 49
type textarea "Follow up call - no answer"
click at [661, 484] on button "Create note" at bounding box center [678, 497] width 94 height 29
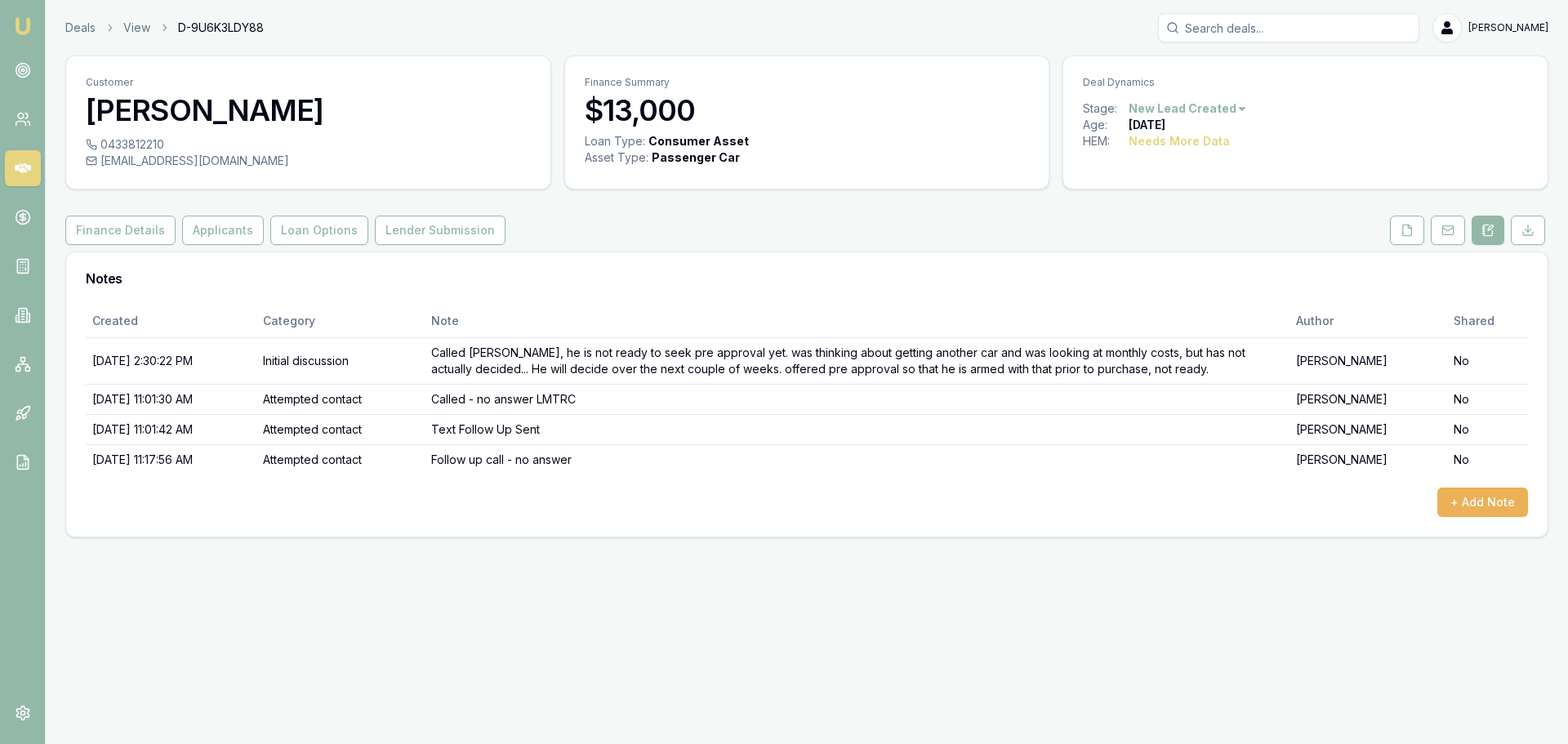
click at [506, 674] on div "Emu Broker Deals View D-9U6K3LDY88 [PERSON_NAME] Toggle Menu Customer [PERSON_N…" at bounding box center [784, 372] width 1568 height 744
